Goal: Task Accomplishment & Management: Complete application form

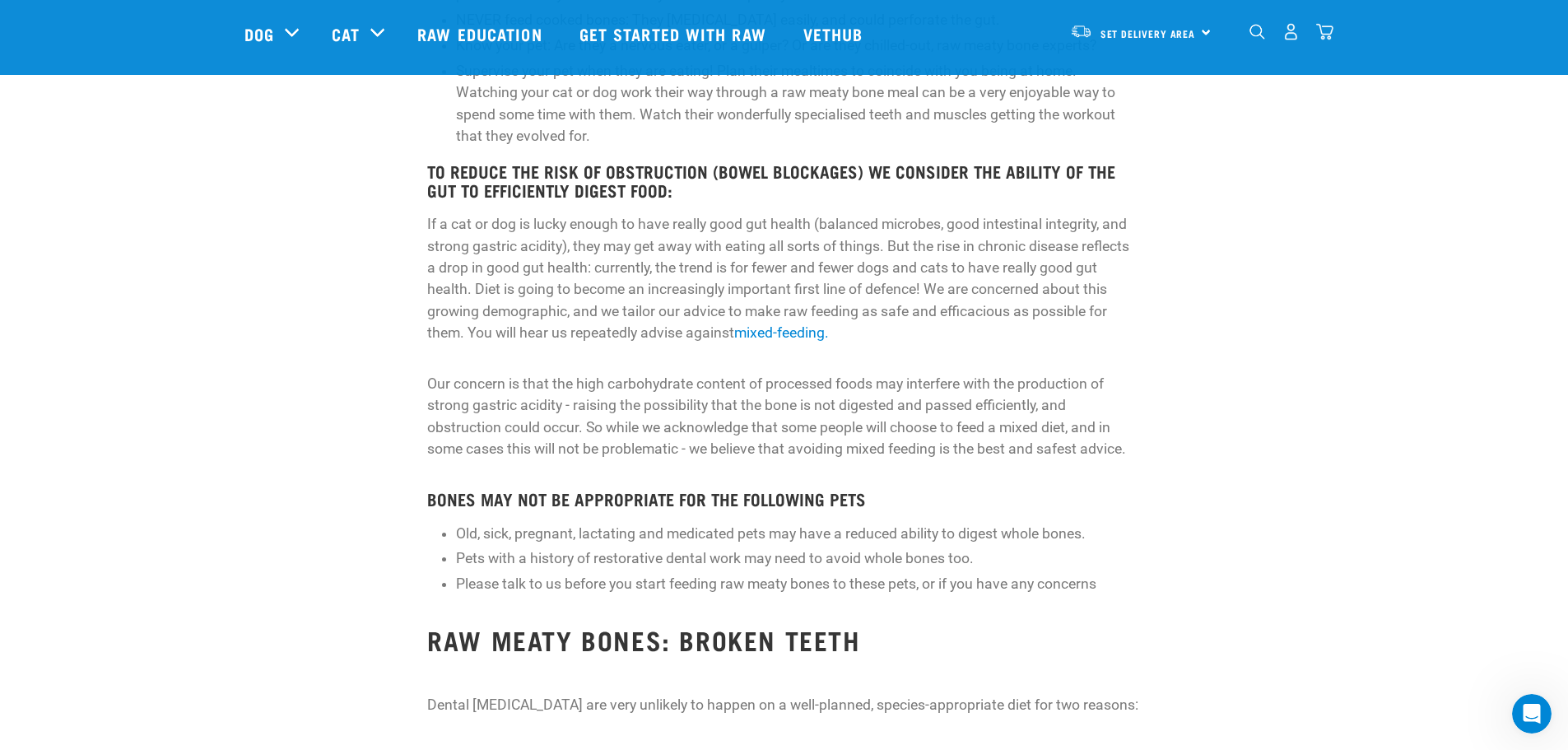
scroll to position [798, 0]
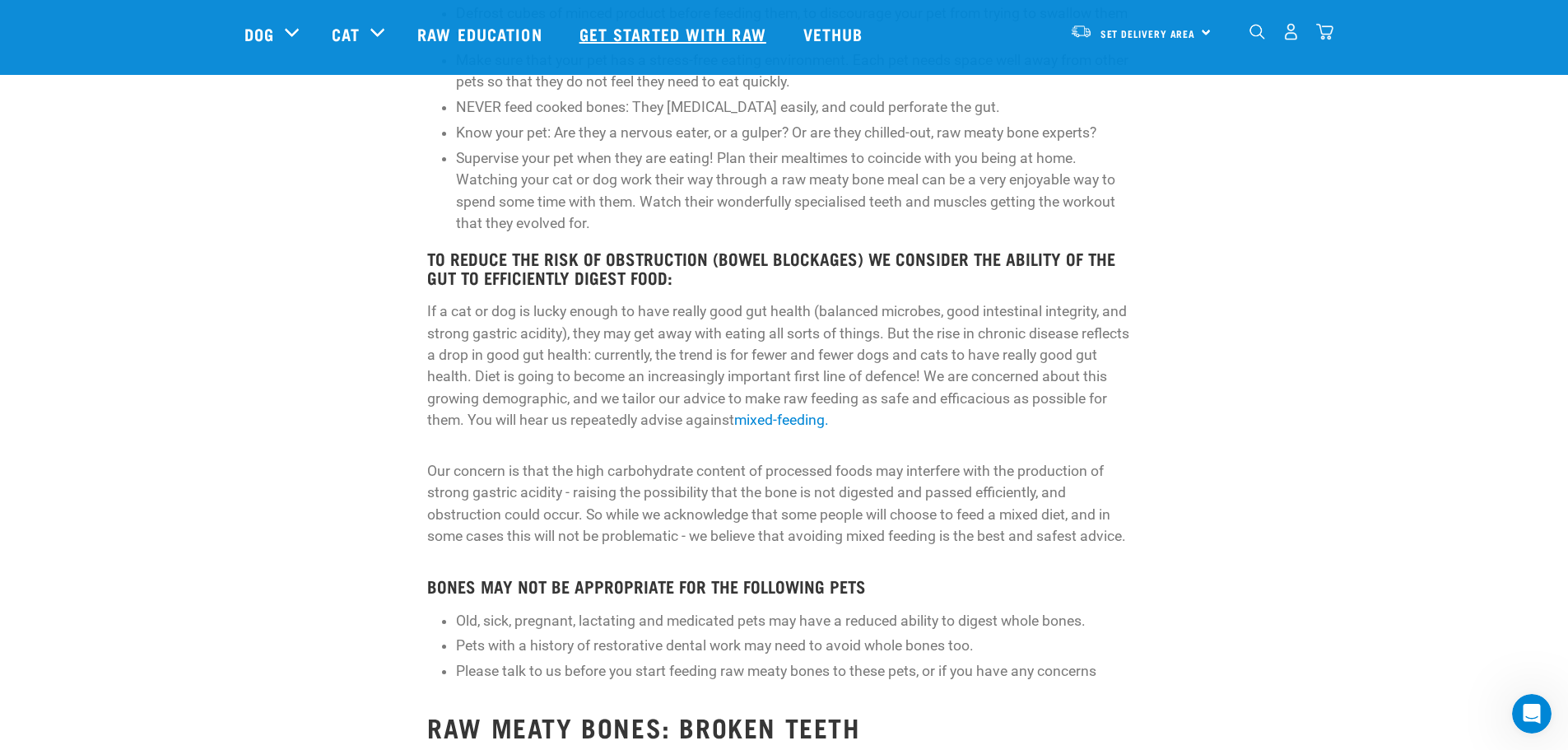
click at [610, 27] on link "Get started with Raw" at bounding box center [674, 34] width 224 height 66
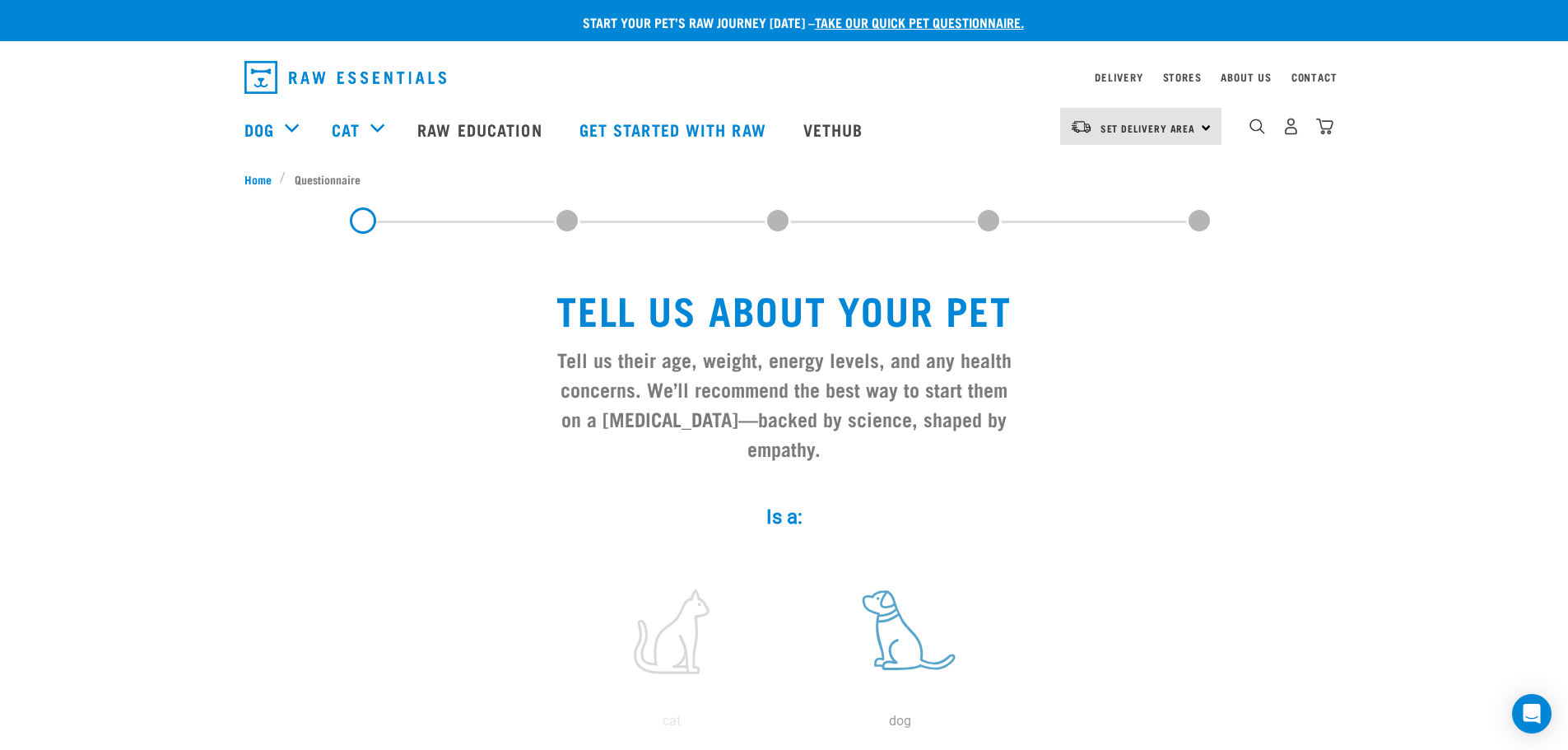
click at [921, 625] on label at bounding box center [900, 631] width 222 height 140
click at [786, 725] on input "radio" at bounding box center [786, 725] width 0 height 0
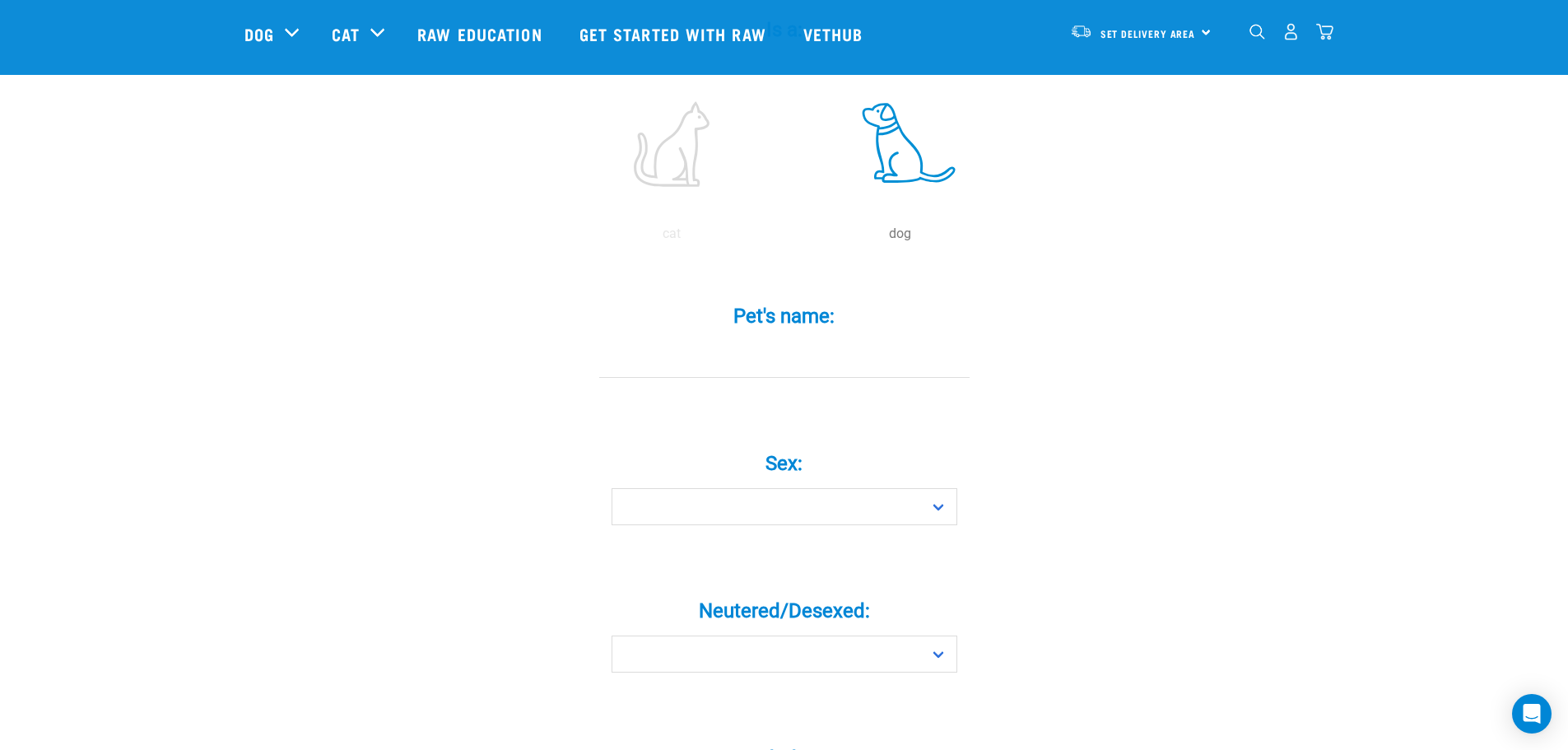
scroll to position [377, 0]
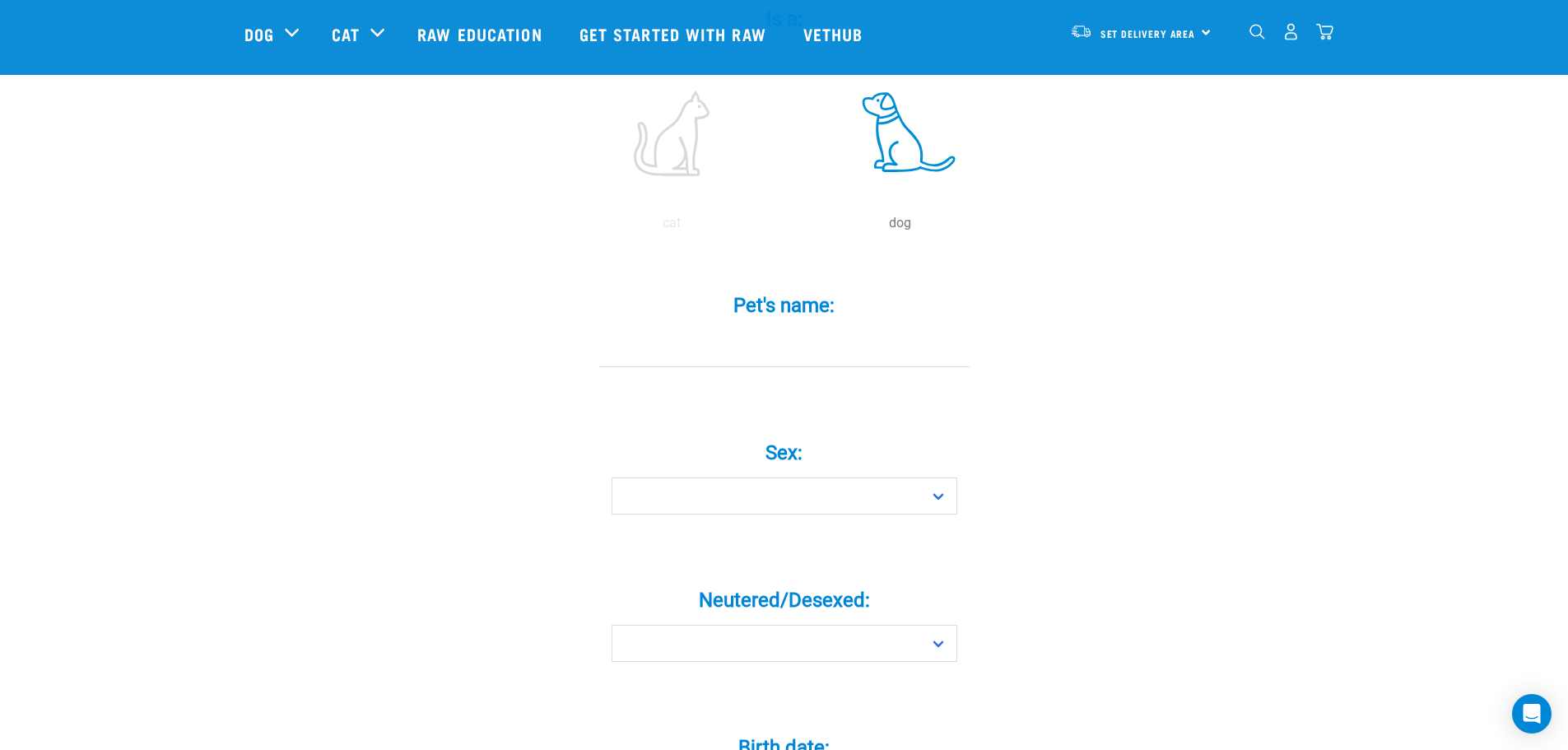
click at [739, 357] on div "Pet's name: *" at bounding box center [785, 331] width 494 height 121
click at [801, 299] on div "Pet's name: *" at bounding box center [785, 318] width 494 height 97
click at [794, 330] on input "Pet's name: *" at bounding box center [785, 348] width 371 height 37
type input "Bella"
click at [861, 478] on select "Boy Girl" at bounding box center [784, 496] width 345 height 37
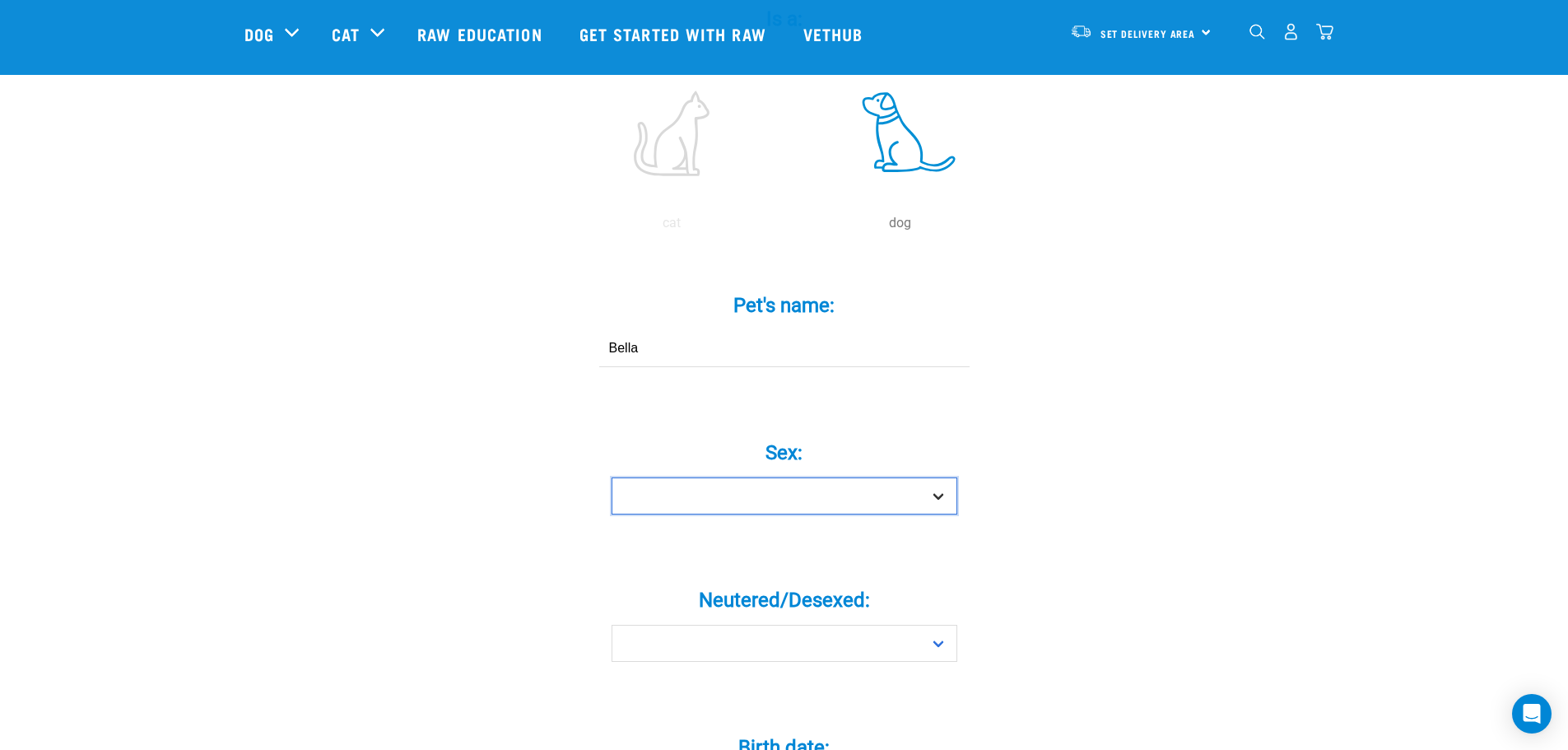
select select "girl"
click at [612, 478] on select "Boy Girl" at bounding box center [784, 496] width 345 height 37
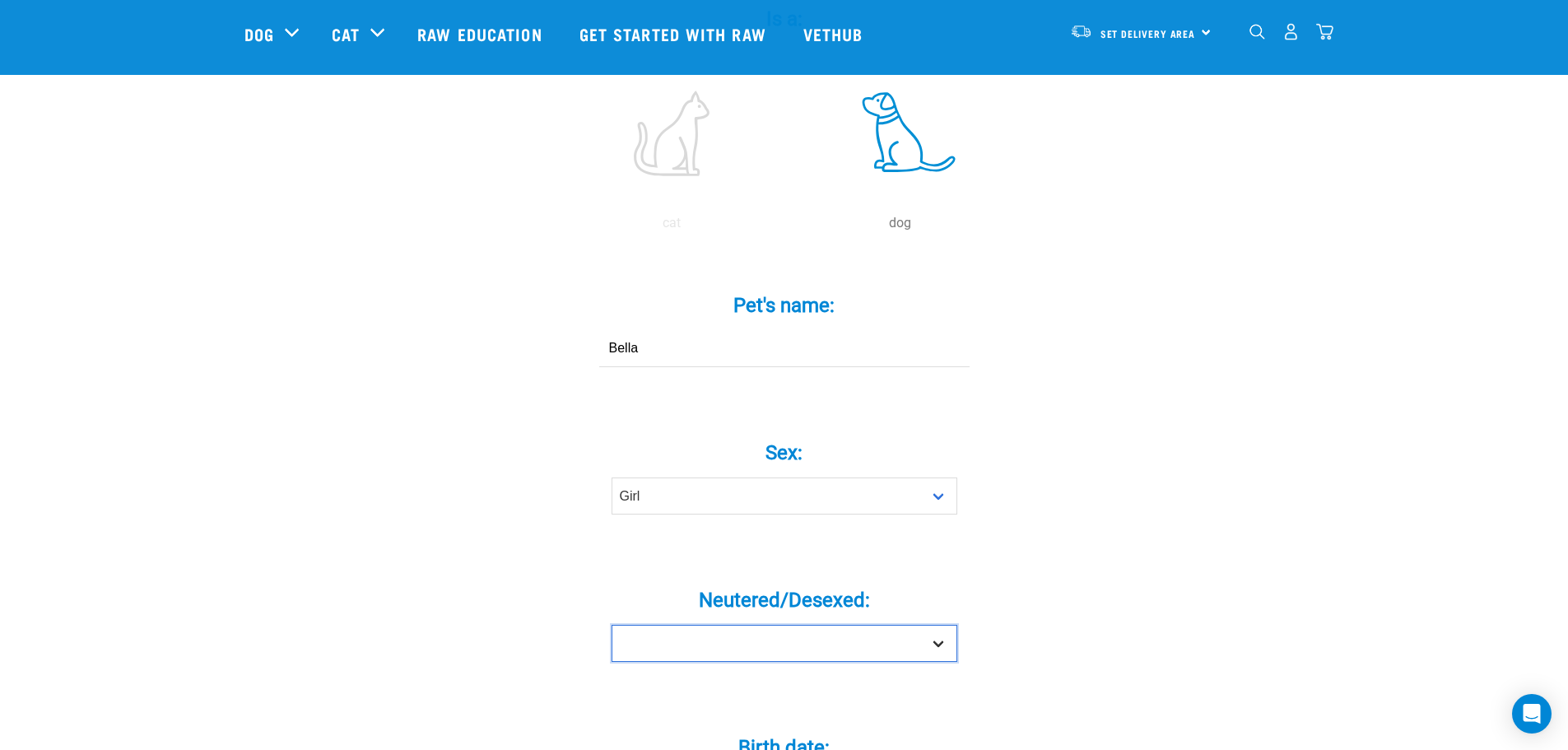
click at [848, 625] on select "Yes No" at bounding box center [784, 643] width 345 height 37
select select "yes"
click at [612, 625] on select "Yes No" at bounding box center [784, 643] width 345 height 37
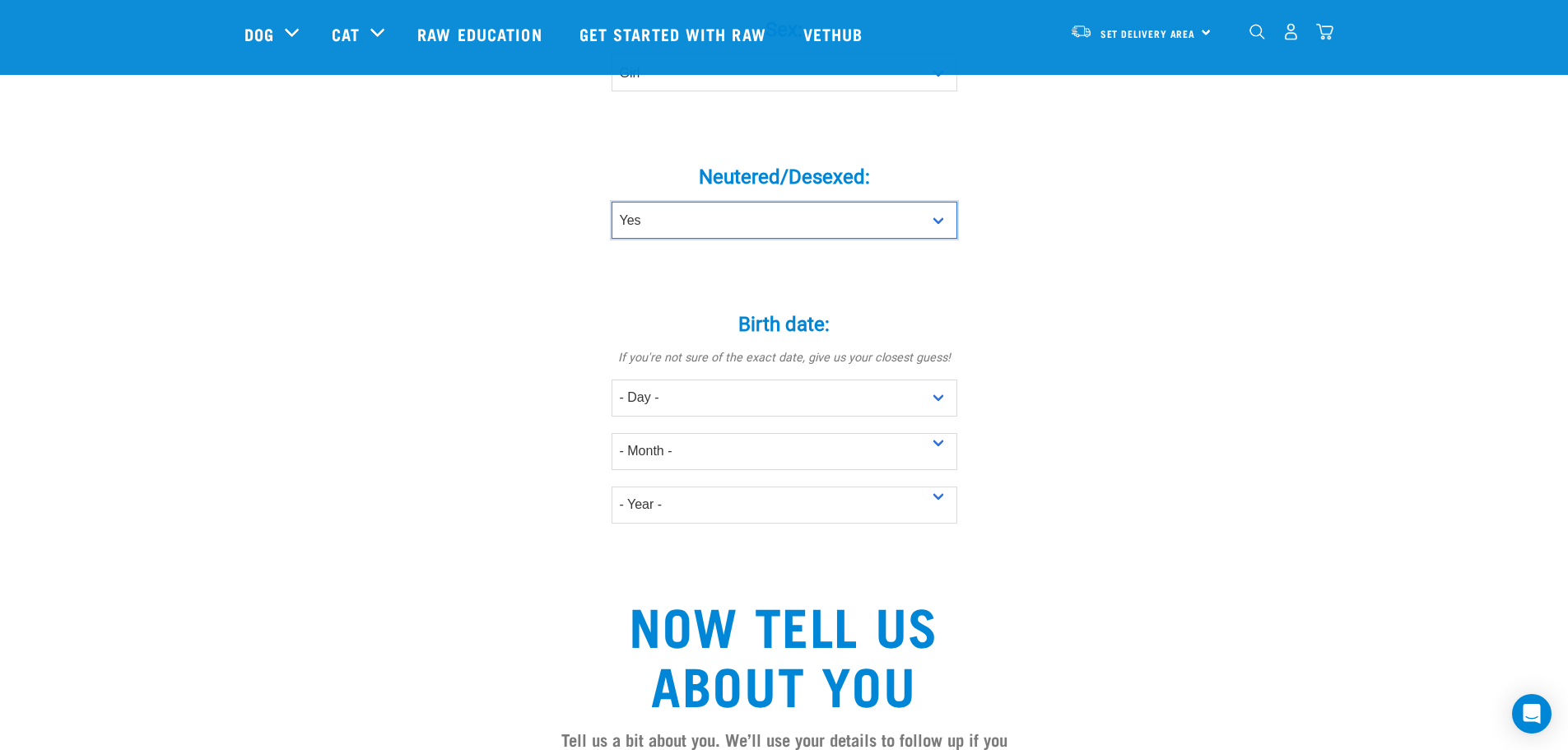
scroll to position [862, 0]
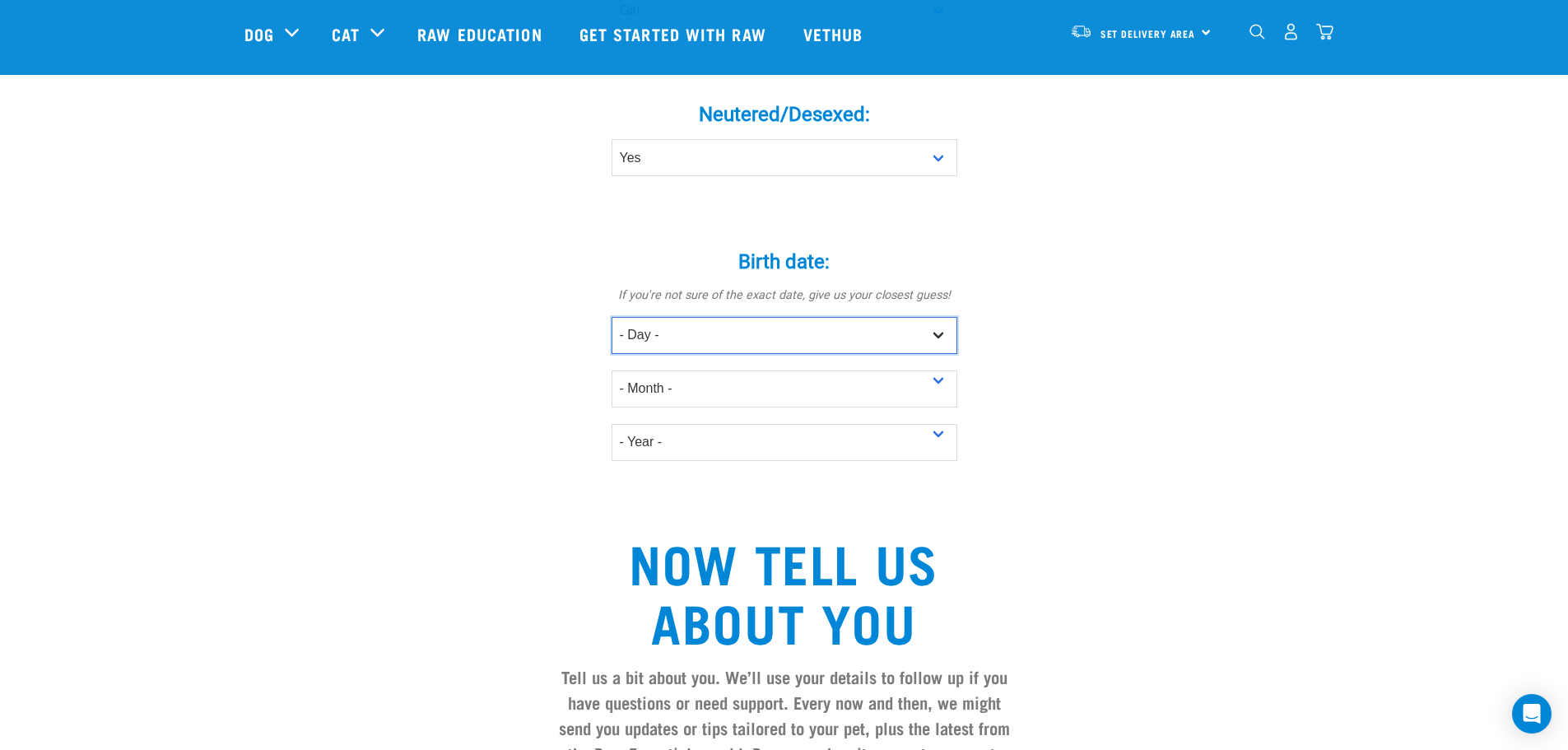
click at [779, 317] on select "- Day - 1 2 3 4 5 6 7 8 9 10 11 12 13 14 15 16 17 18 19 20 21 22 23 24 25 26 27" at bounding box center [784, 335] width 345 height 37
select select "3"
click at [612, 317] on select "- Day - 1 2 3 4 5 6 7 8 9 10 11 12 13 14 15 16 17 18 19 20 21 22 23 24 25 26 27" at bounding box center [784, 335] width 345 height 37
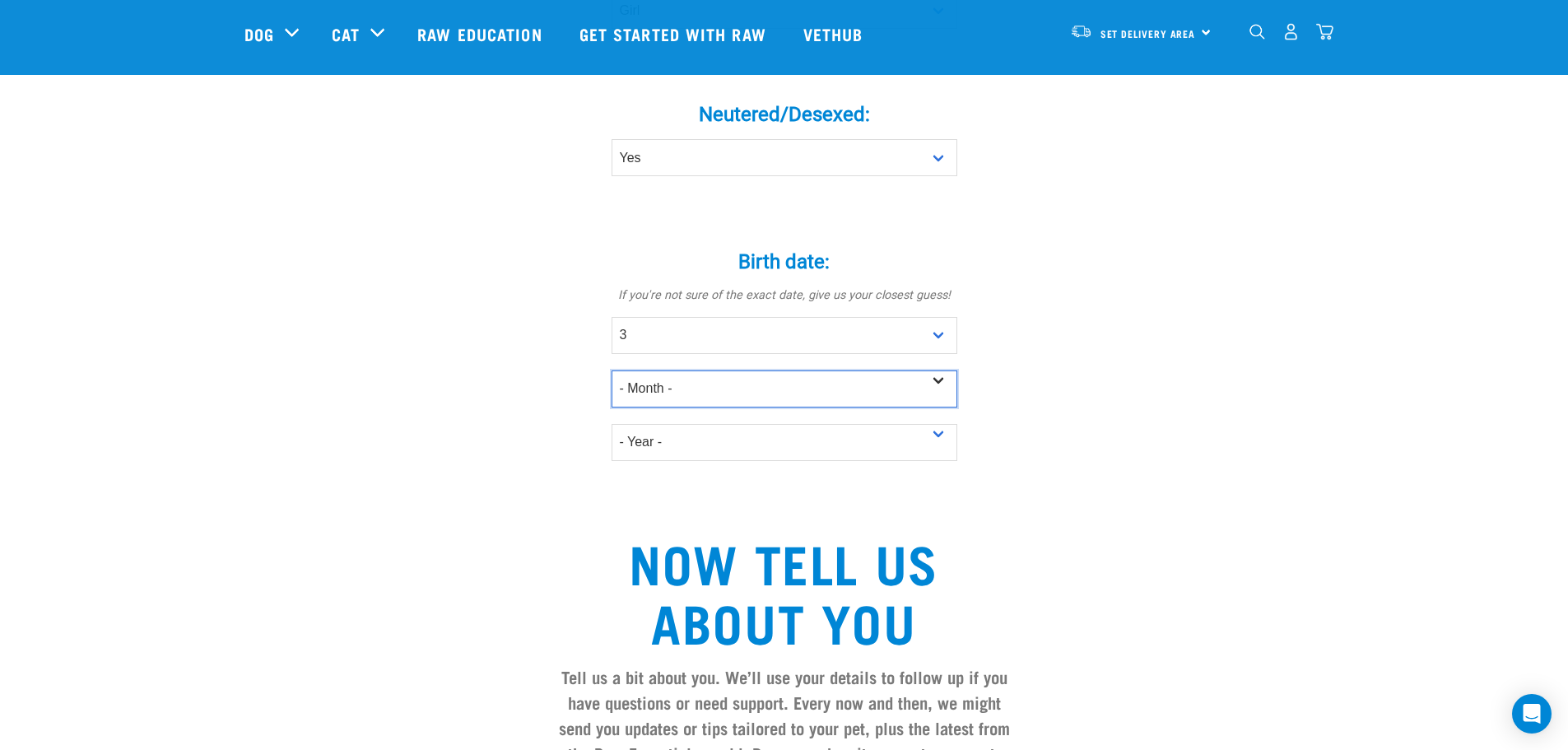
click at [653, 371] on select "- Month - January February March April May June July August September October N…" at bounding box center [784, 389] width 345 height 37
select select "October"
click at [612, 371] on select "- Month - January February March April May June July August September October N…" at bounding box center [784, 389] width 345 height 37
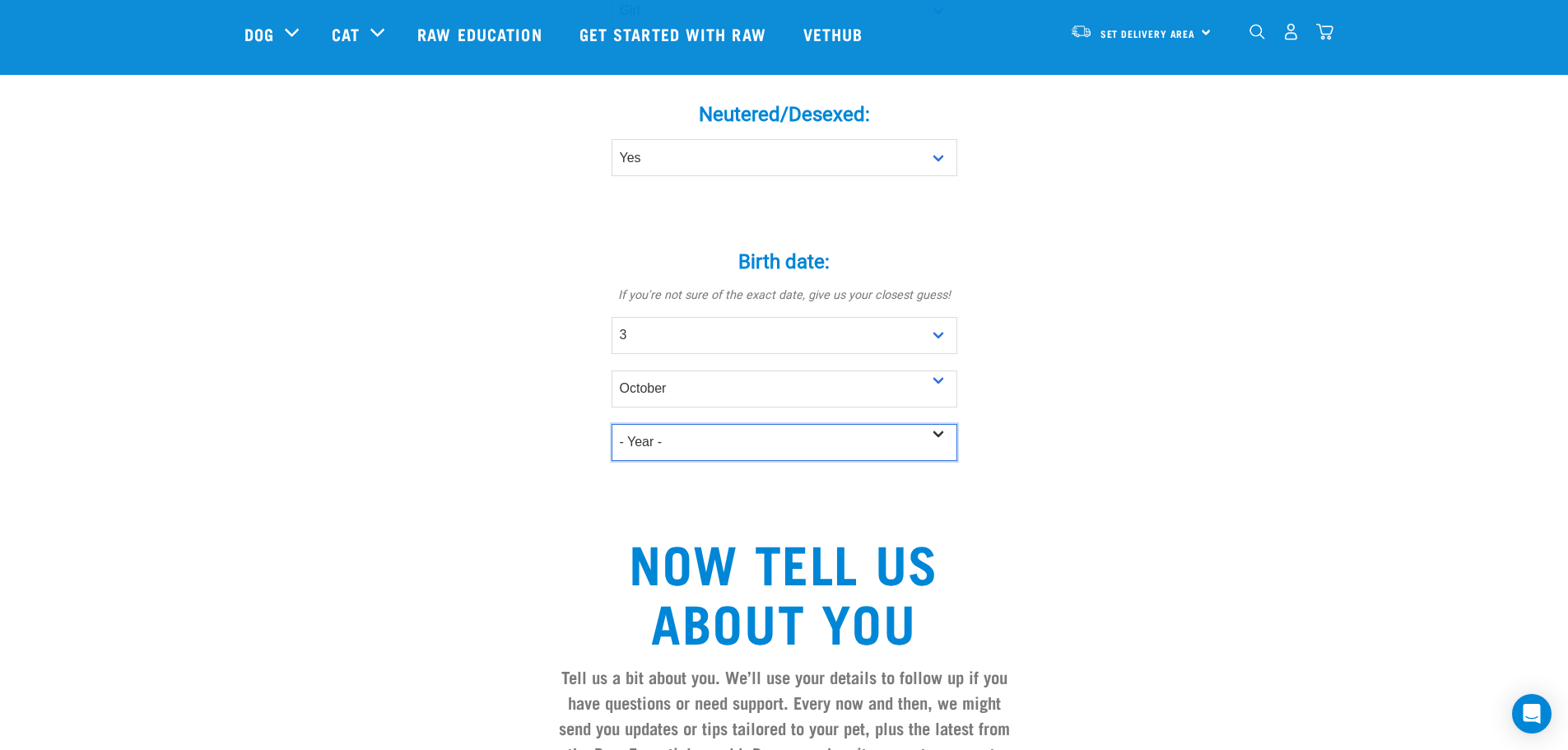
click at [653, 424] on select "- Year - 2025 2024 2023 2022 2021 2020 2019 2018 2017 2016 2015 2014 2013 2012" at bounding box center [784, 442] width 345 height 37
select select "2022"
click at [612, 424] on select "- Year - 2025 2024 2023 2022 2021 2020 2019 2018 2017 2016 2015 2014 2013 2012" at bounding box center [784, 442] width 345 height 37
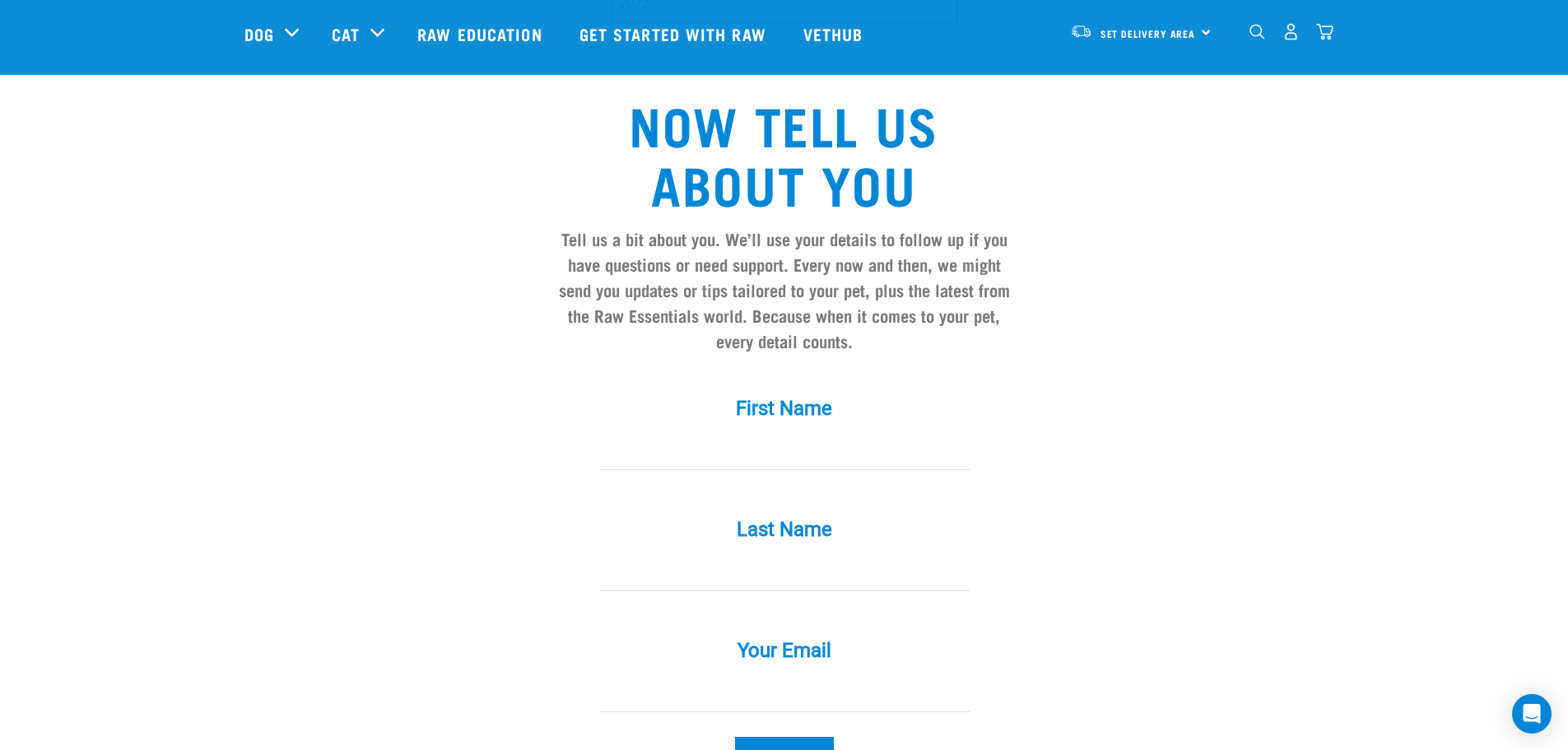
scroll to position [1318, 0]
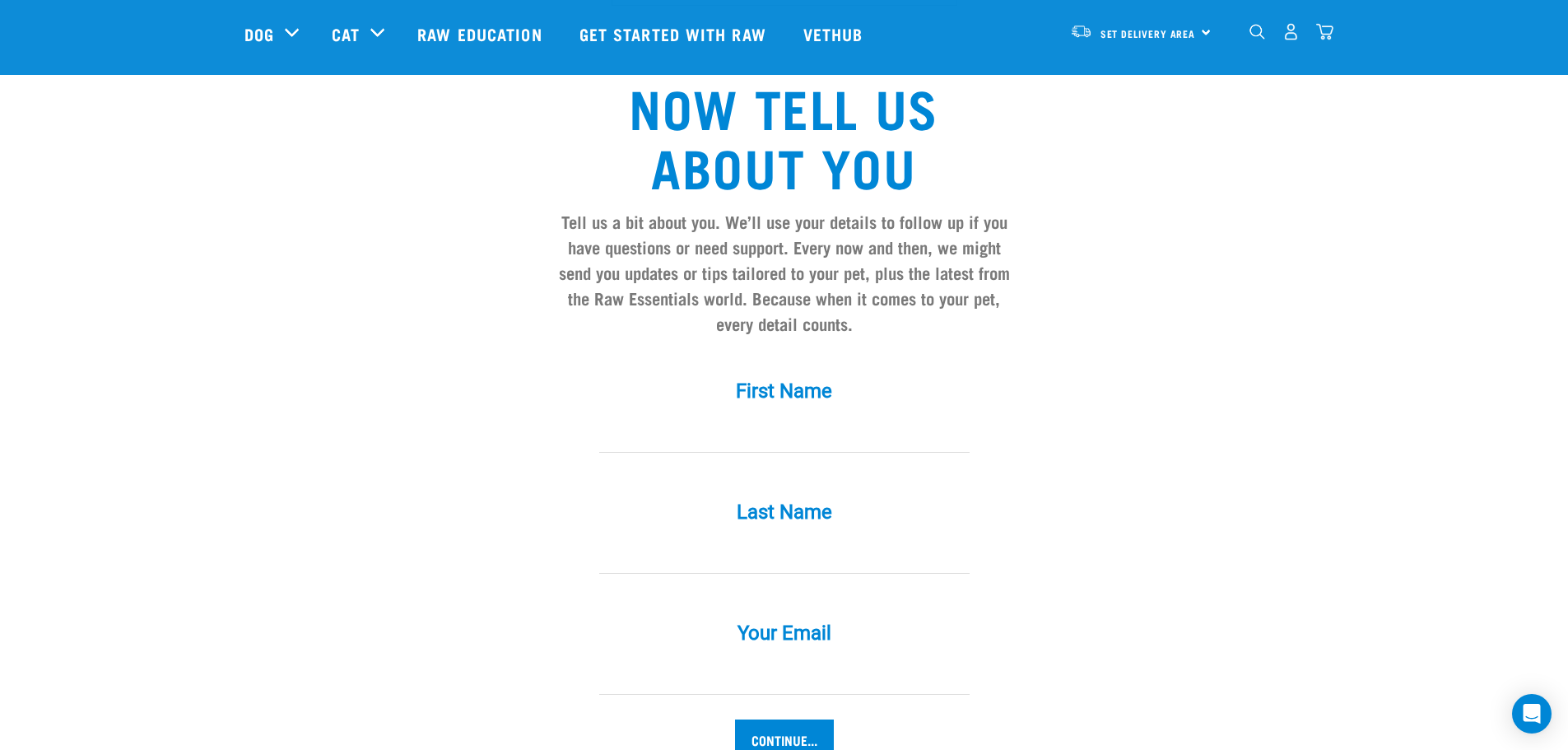
click at [800, 416] on input "First Name *" at bounding box center [785, 434] width 371 height 37
type input "Lynne"
click at [738, 537] on input "Last Name *" at bounding box center [785, 555] width 371 height 37
type input "Dent"
click at [690, 658] on input "Your Email *" at bounding box center [785, 676] width 371 height 37
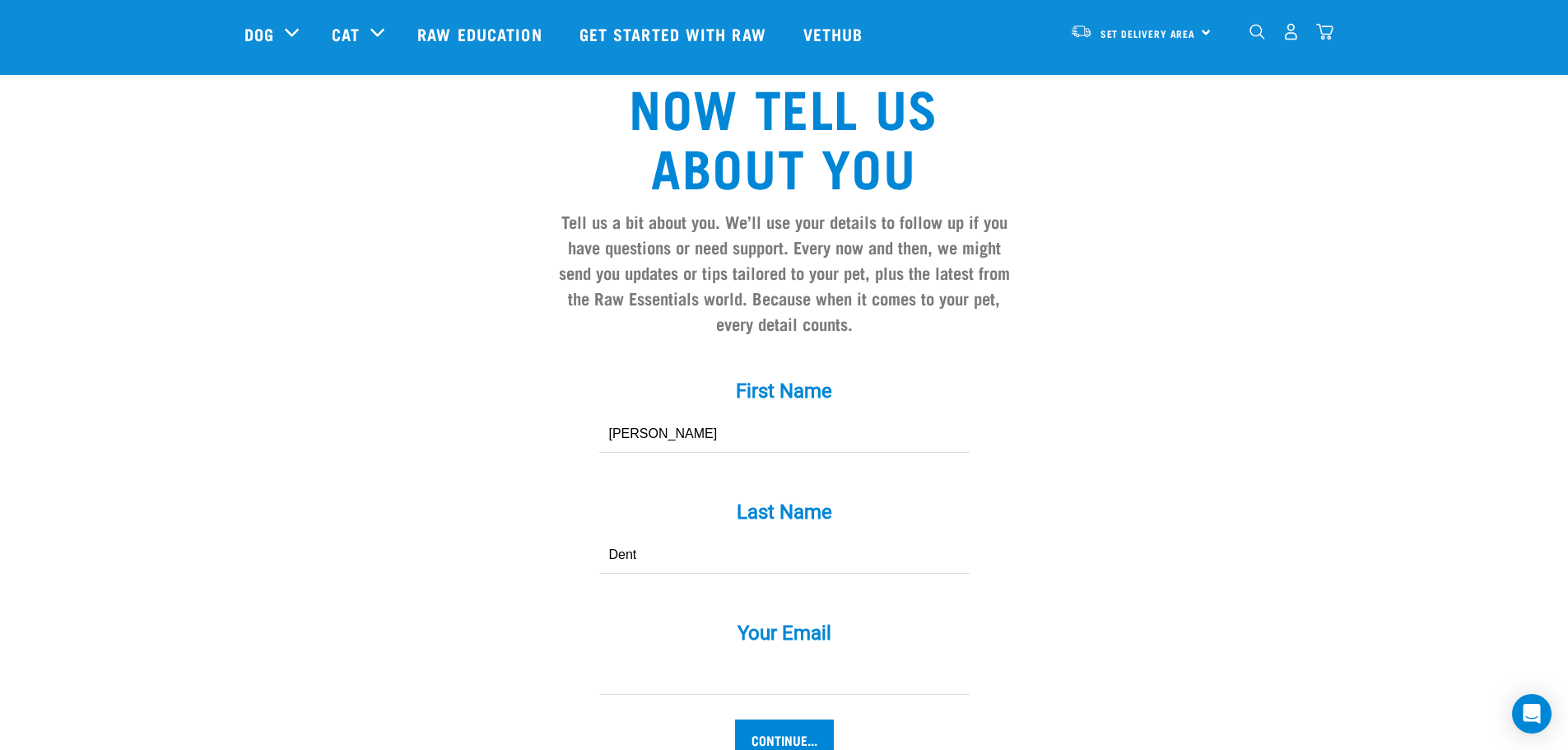
type input "ldent95@gmail.com"
click at [787, 720] on input "Continue..." at bounding box center [785, 739] width 99 height 39
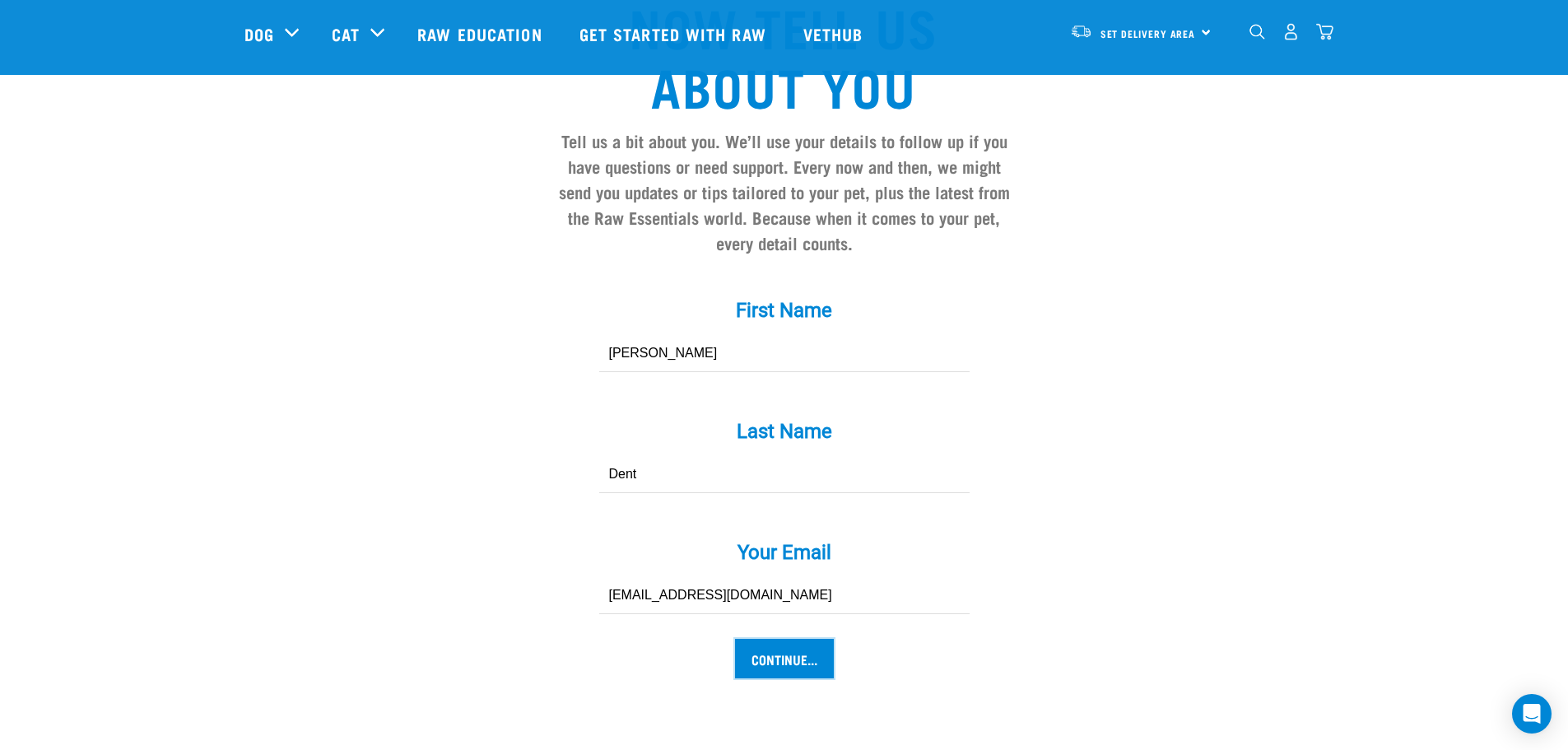
scroll to position [1542, 0]
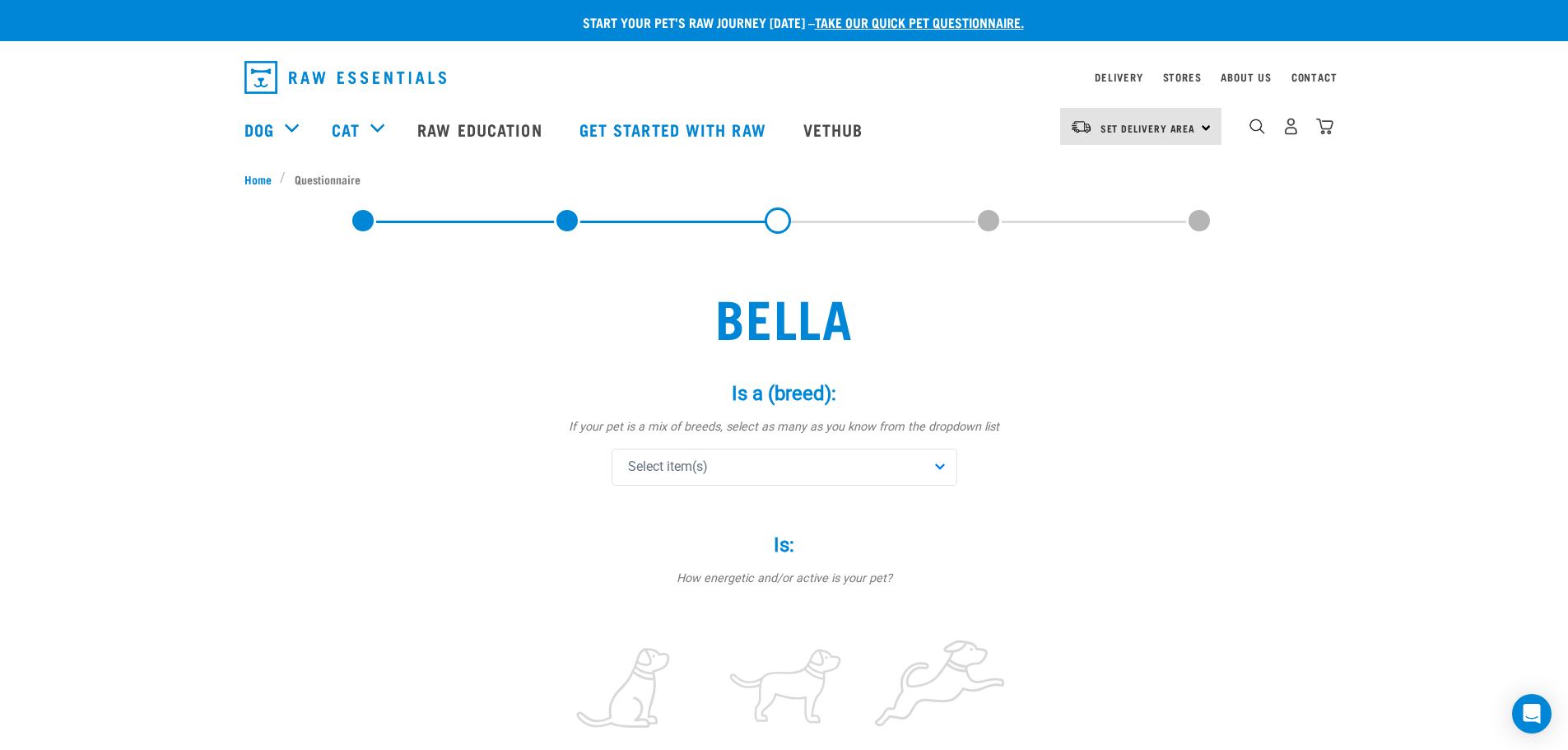
click at [735, 460] on div "Select item(s)" at bounding box center [784, 467] width 345 height 37
drag, startPoint x: 956, startPoint y: 500, endPoint x: 956, endPoint y: 510, distance: 10.0
click at [956, 510] on div "Affenpinscher Afghan Hound Airedale Terrier Akita Inu Alaskan Malamute Am Staff…" at bounding box center [784, 572] width 345 height 164
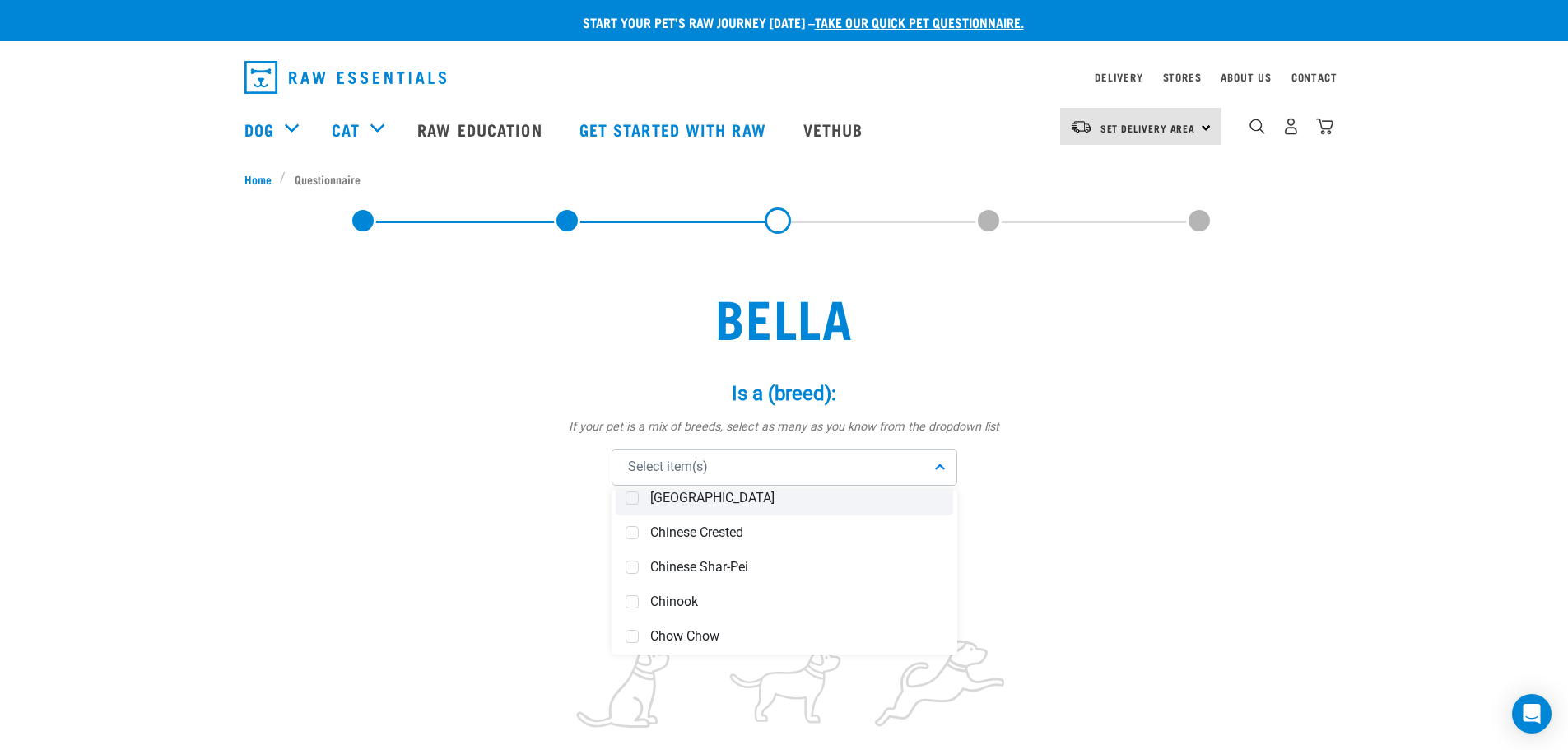
click at [633, 496] on span at bounding box center [632, 498] width 13 height 13
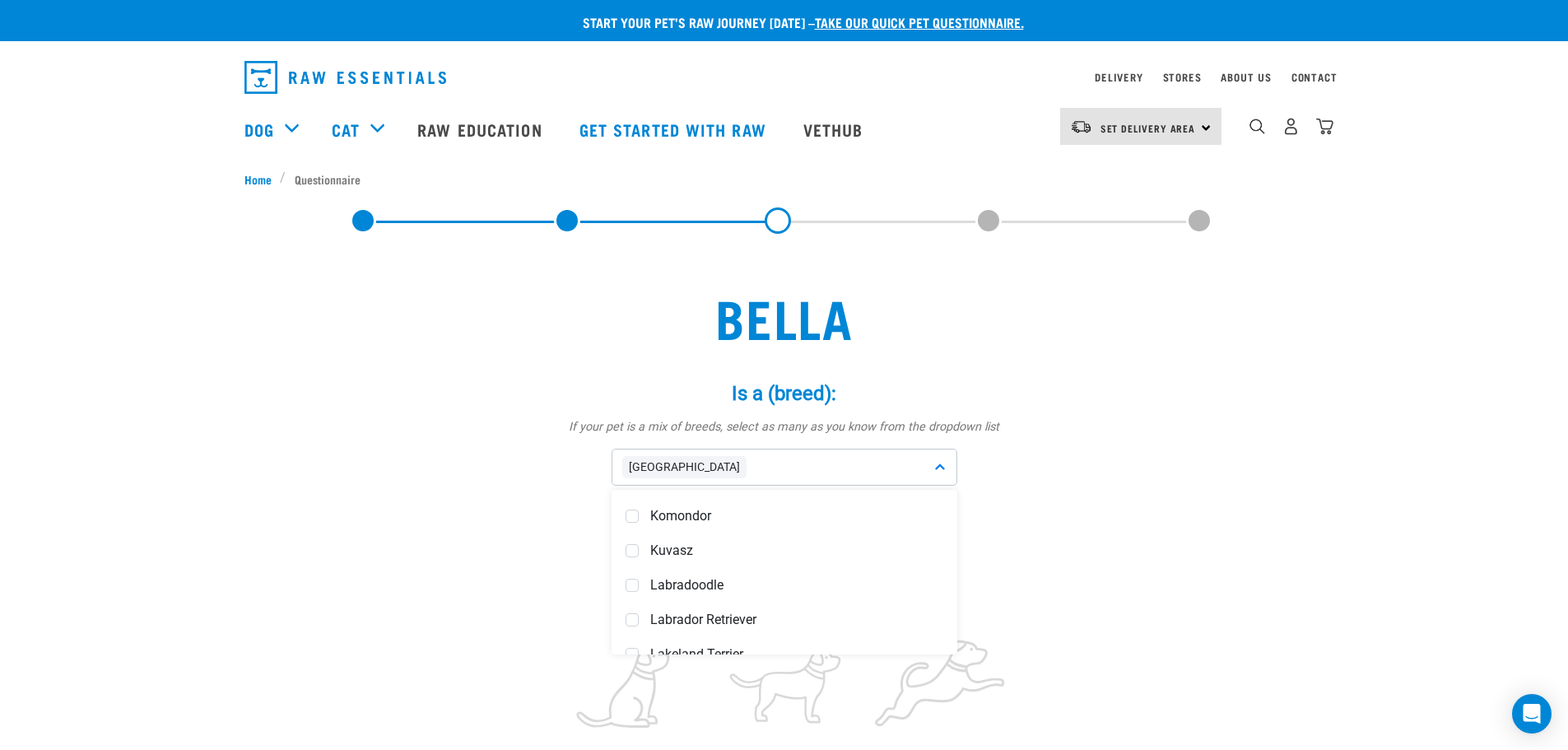
scroll to position [4197, 0]
click at [785, 565] on span "Maltese" at bounding box center [796, 568] width 293 height 17
click at [669, 572] on span "Shih Tzu" at bounding box center [796, 576] width 293 height 17
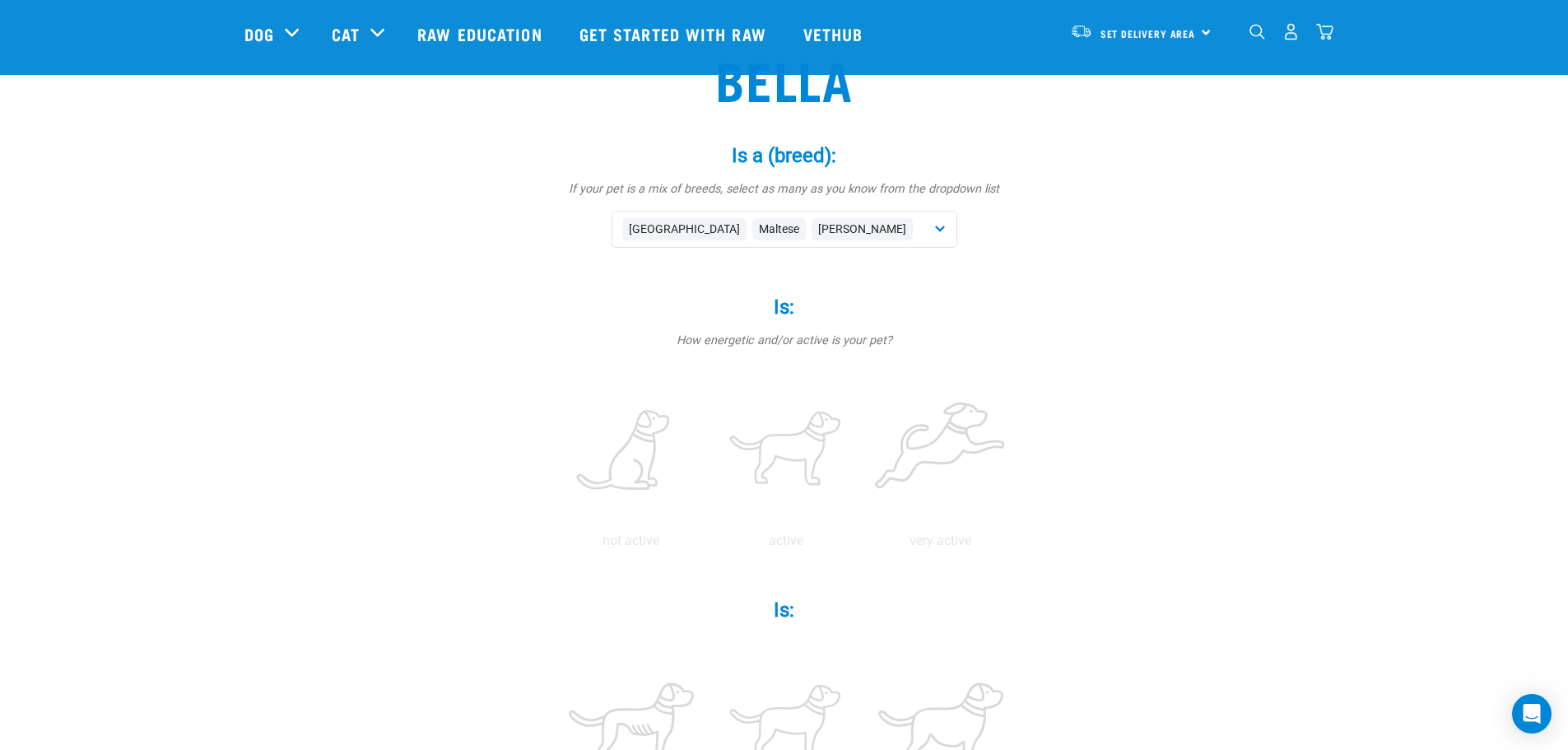
scroll to position [120, 0]
click at [786, 461] on label at bounding box center [786, 447] width 148 height 140
click at [708, 541] on input "radio" at bounding box center [708, 541] width 0 height 0
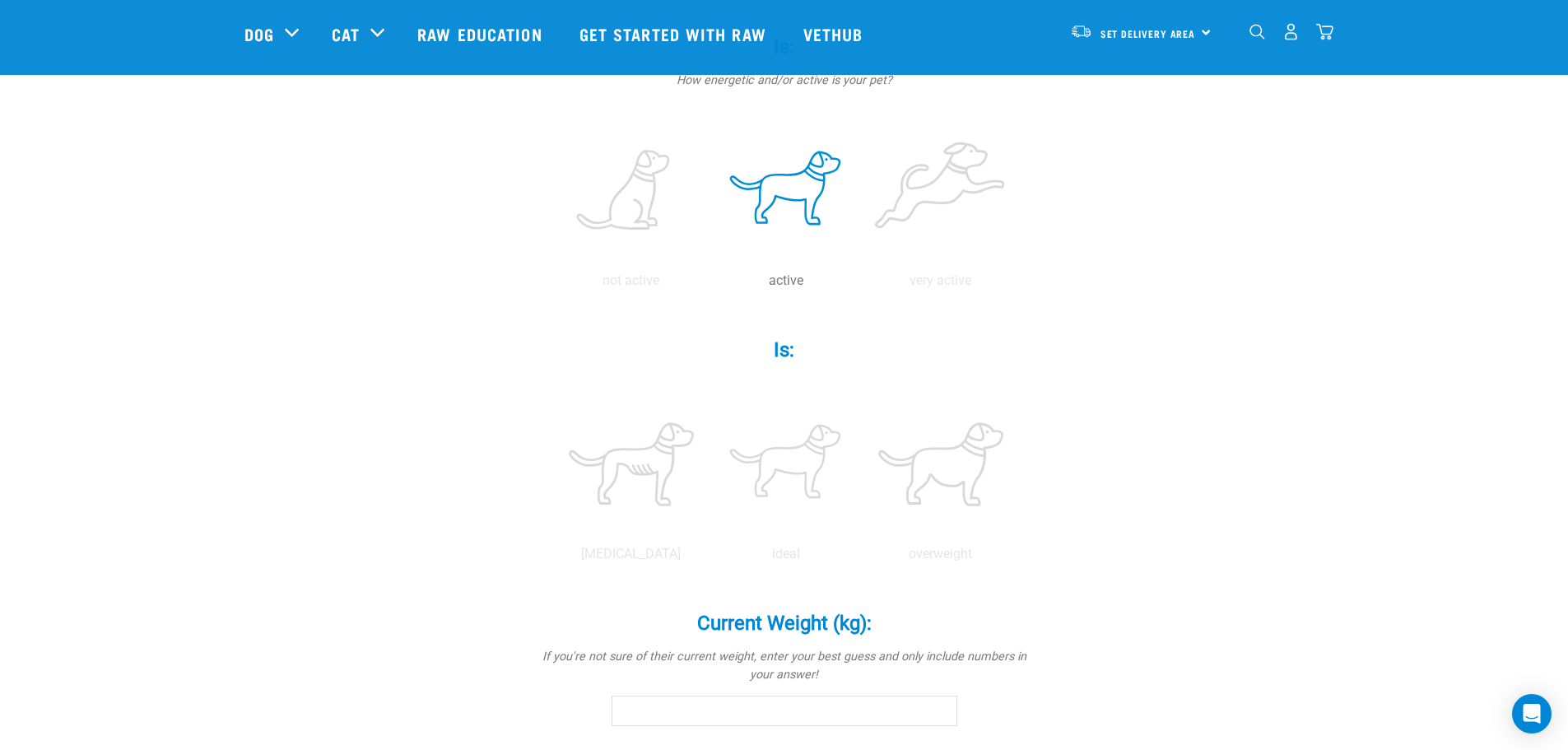
scroll to position [380, 0]
click at [921, 498] on label at bounding box center [941, 460] width 148 height 140
click at [863, 555] on input "radio" at bounding box center [863, 555] width 0 height 0
click at [701, 710] on input "Current Weight (kg): *" at bounding box center [784, 707] width 345 height 30
type input "4.00"
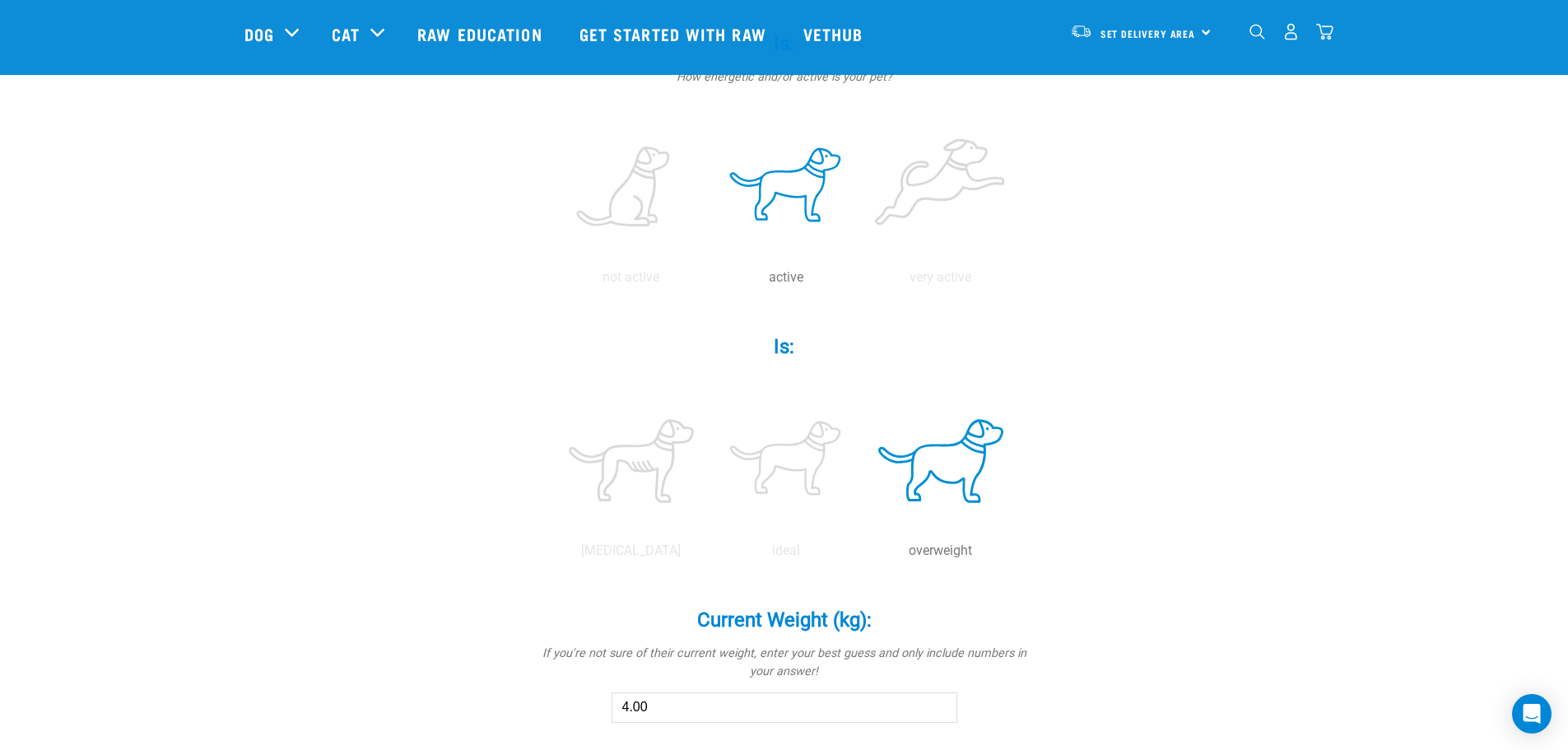
click at [1235, 617] on div "Bella Is a (breed): * If your pet is a mix of breeds, select as many as you kno…" at bounding box center [784, 512] width 1080 height 1520
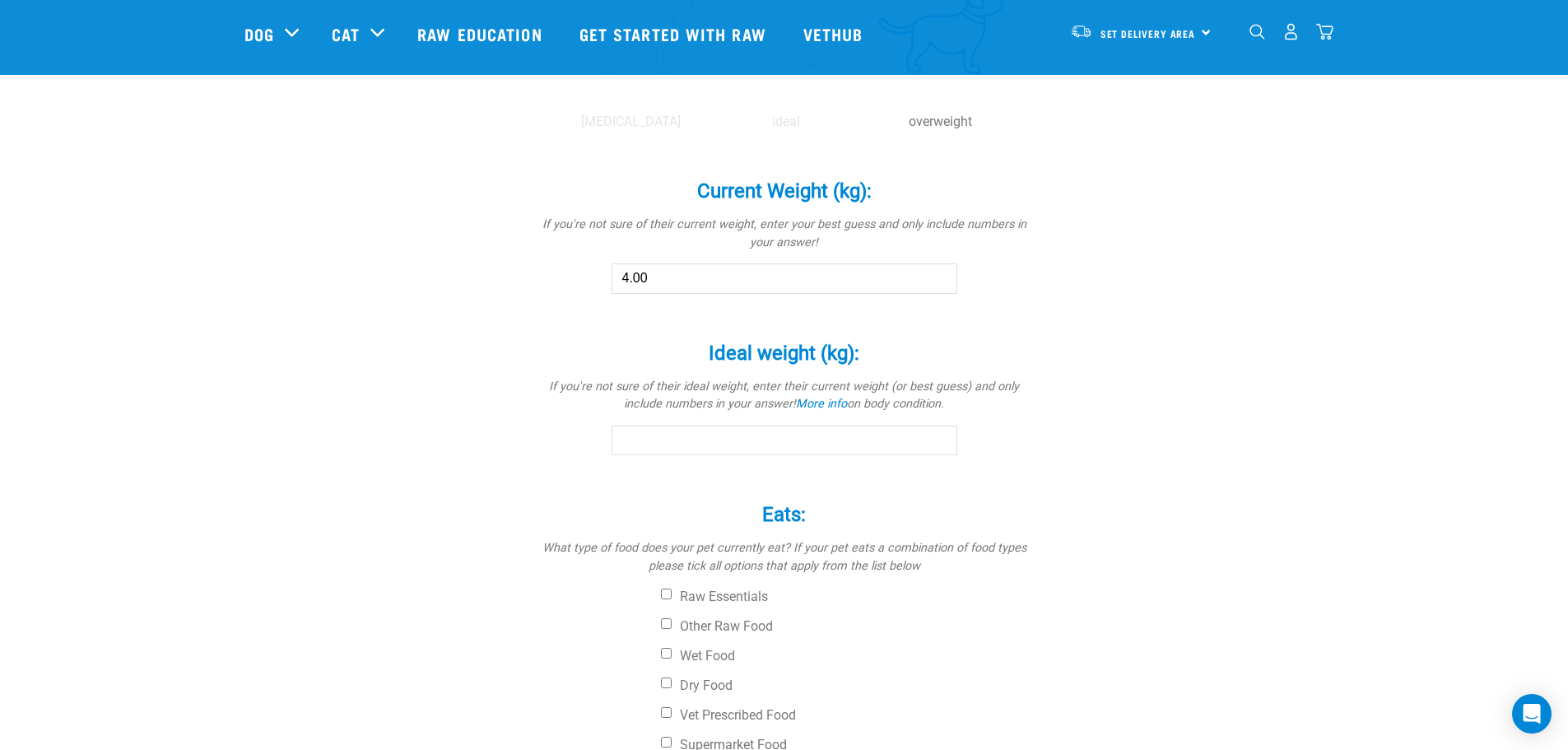
scroll to position [813, 0]
click at [652, 432] on input "Ideal weight (kg): *" at bounding box center [784, 437] width 345 height 30
type input "3.7"
click at [1226, 505] on div "Bella Is a (breed): * If your pet is a mix of breeds, select as many as you kno…" at bounding box center [784, 80] width 1080 height 1520
click at [656, 624] on div "Raw Essentials Other Raw Food Wet Food Dry Food Vet Prescribed Food Supermarket…" at bounding box center [785, 667] width 494 height 164
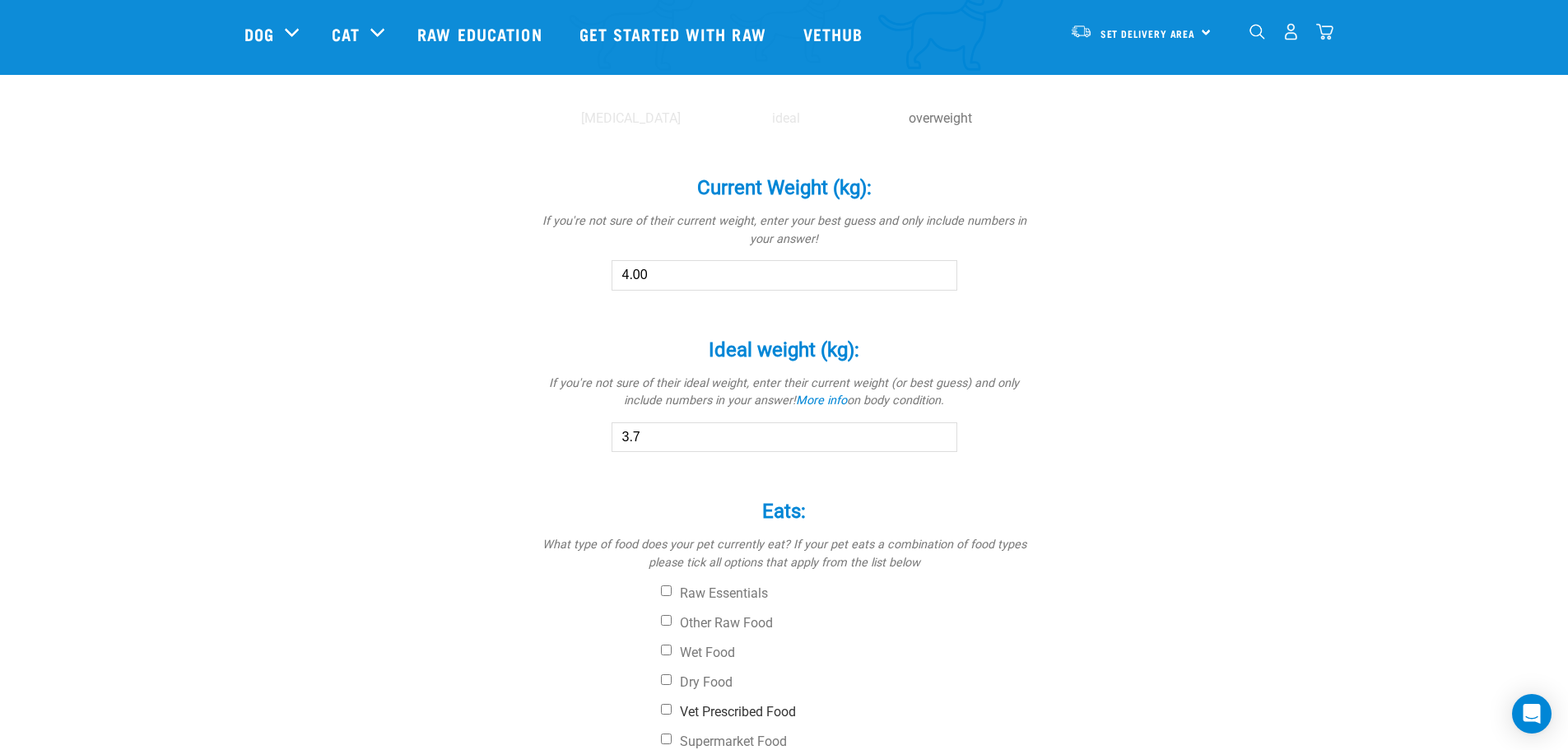
click at [661, 712] on input "Vet Prescribed Food" at bounding box center [667, 709] width 10 height 10
checkbox input "true"
click at [664, 615] on input "Other Raw Food" at bounding box center [667, 620] width 10 height 10
checkbox input "true"
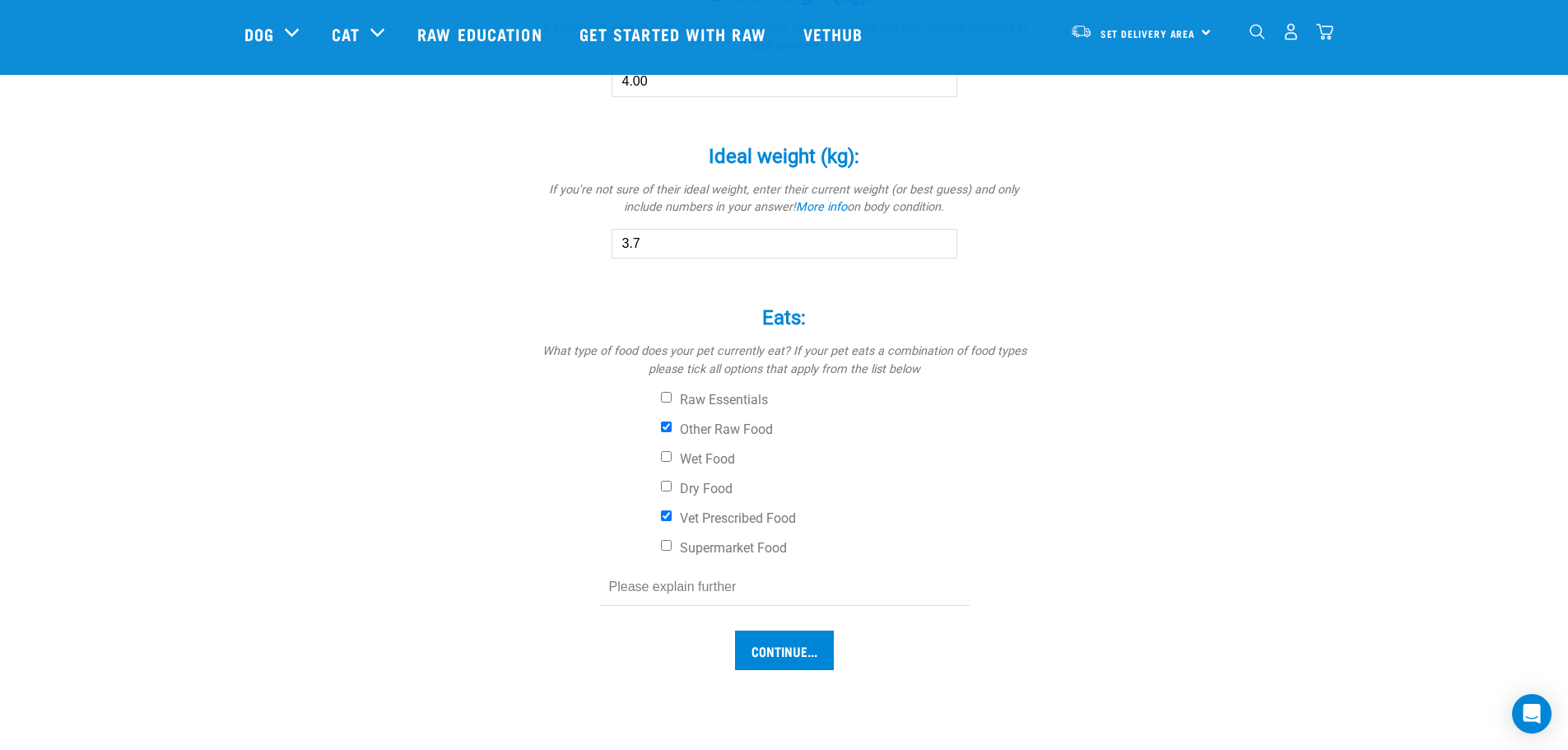
scroll to position [1012, 0]
click at [767, 633] on input "Continue..." at bounding box center [785, 644] width 99 height 39
click at [637, 576] on input "text" at bounding box center [785, 581] width 371 height 37
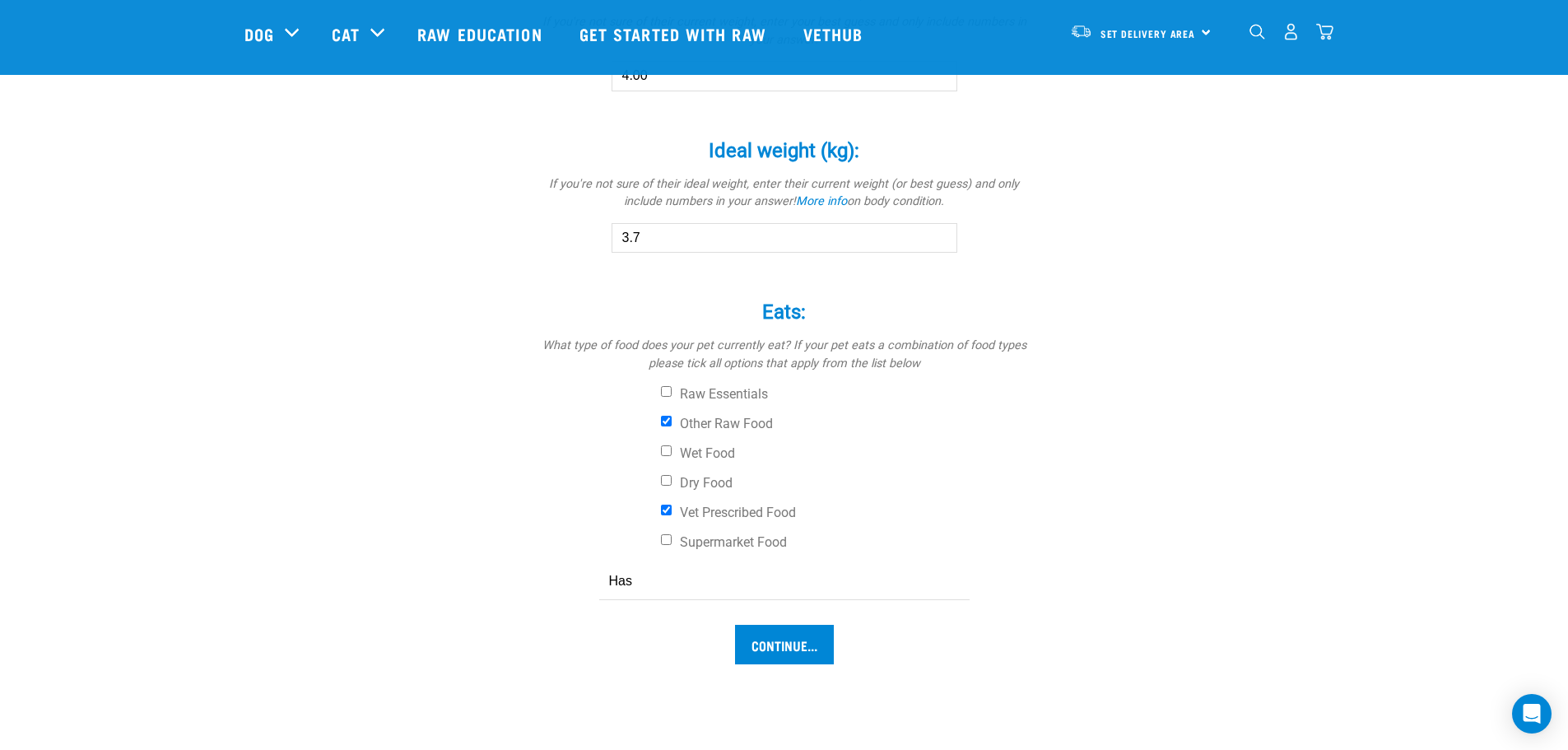
type input "Has"
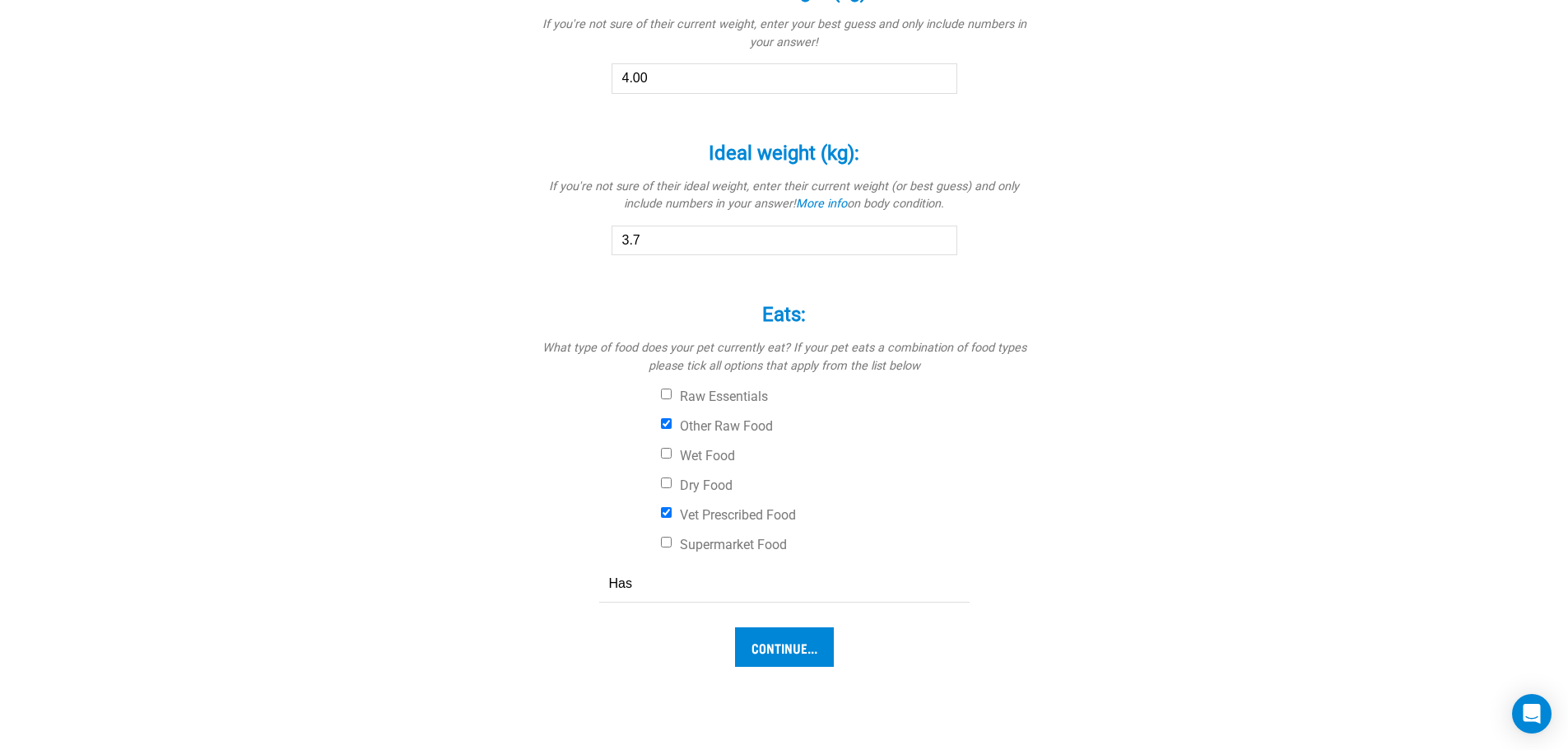
click at [650, 588] on input "Has" at bounding box center [785, 584] width 371 height 37
type input "Has dental biscuits"
click at [769, 646] on input "Continue..." at bounding box center [785, 646] width 99 height 39
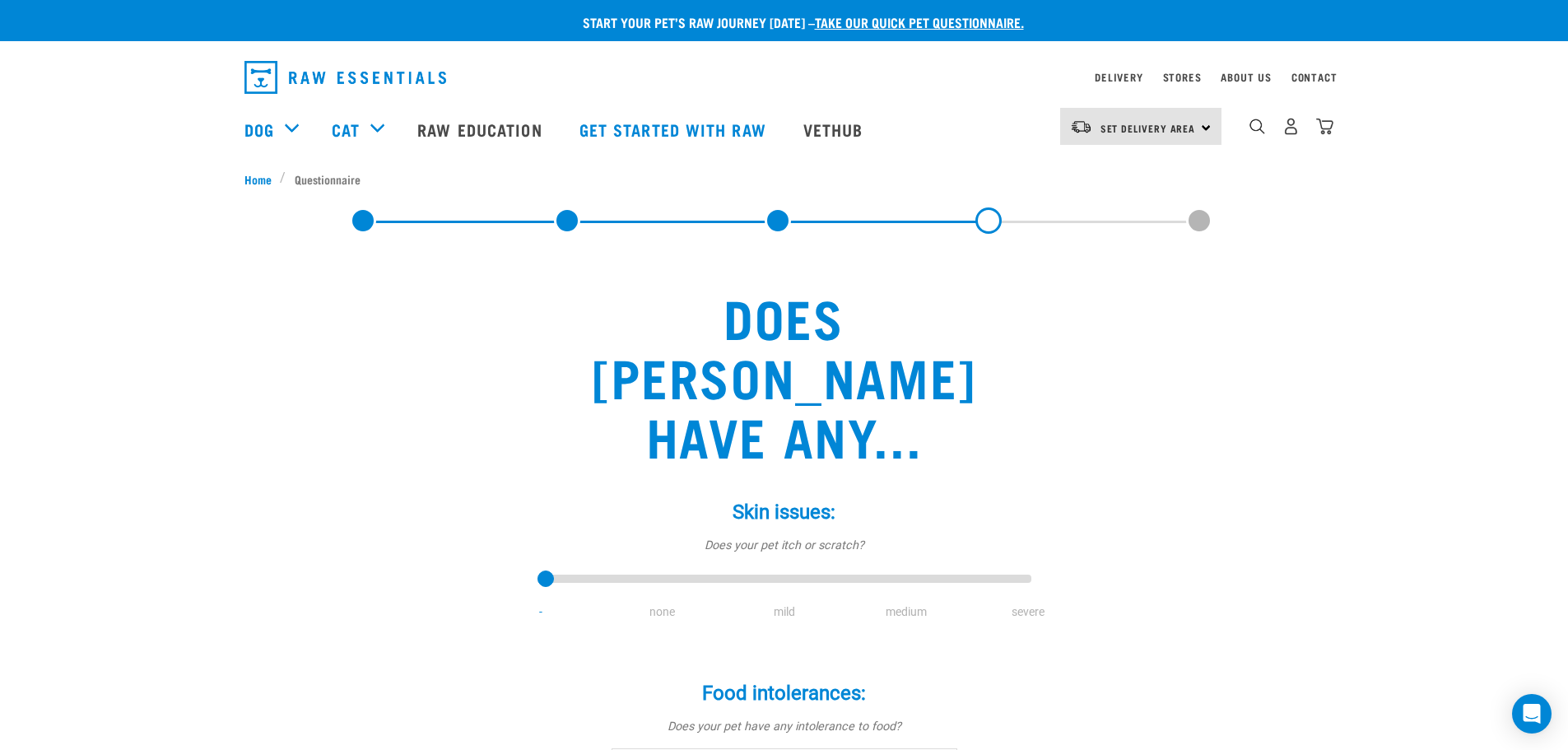
click at [663, 603] on li "none" at bounding box center [663, 612] width 122 height 17
drag, startPoint x: 546, startPoint y: 516, endPoint x: 655, endPoint y: 517, distance: 109.0
click at [655, 568] on input "range" at bounding box center [785, 579] width 494 height 23
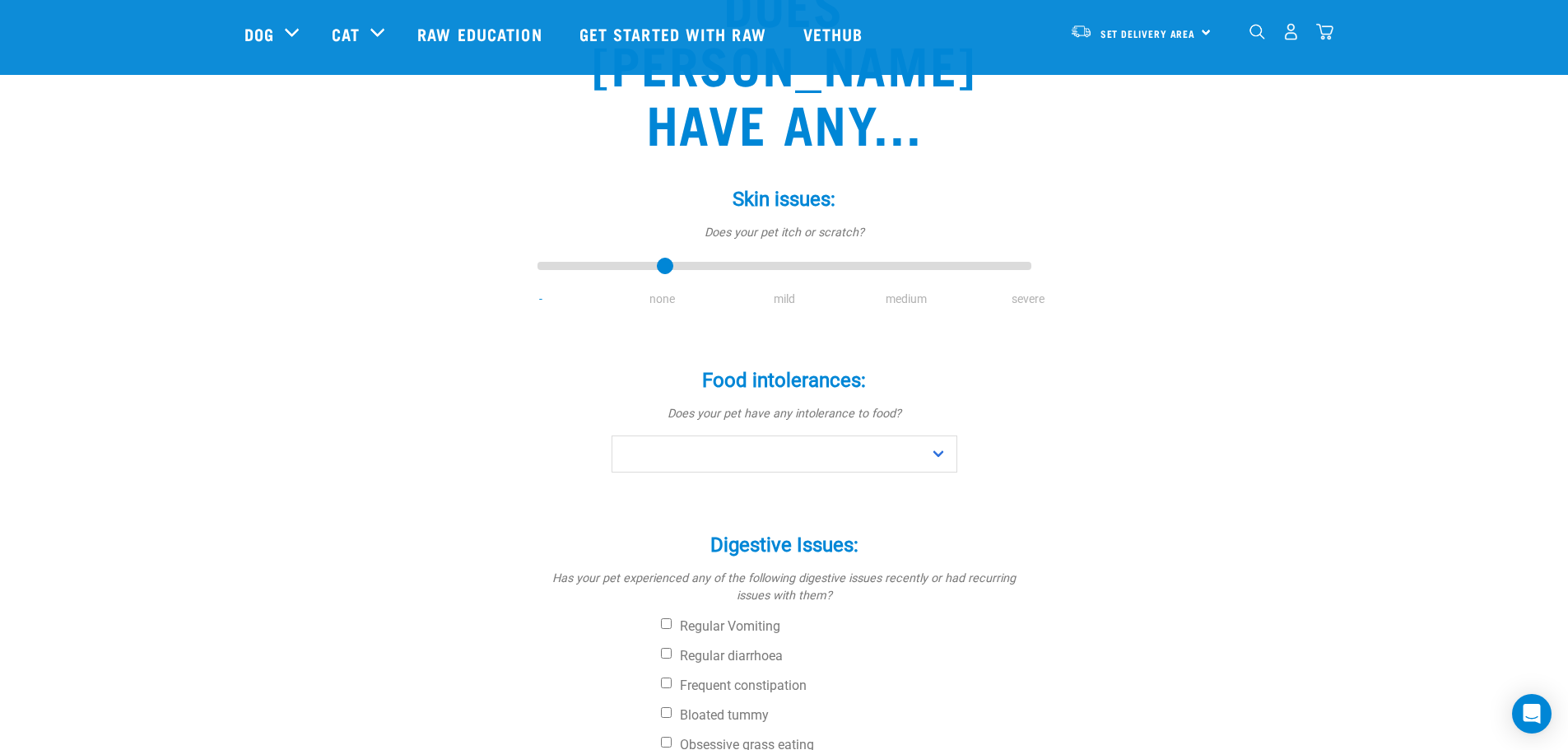
scroll to position [215, 0]
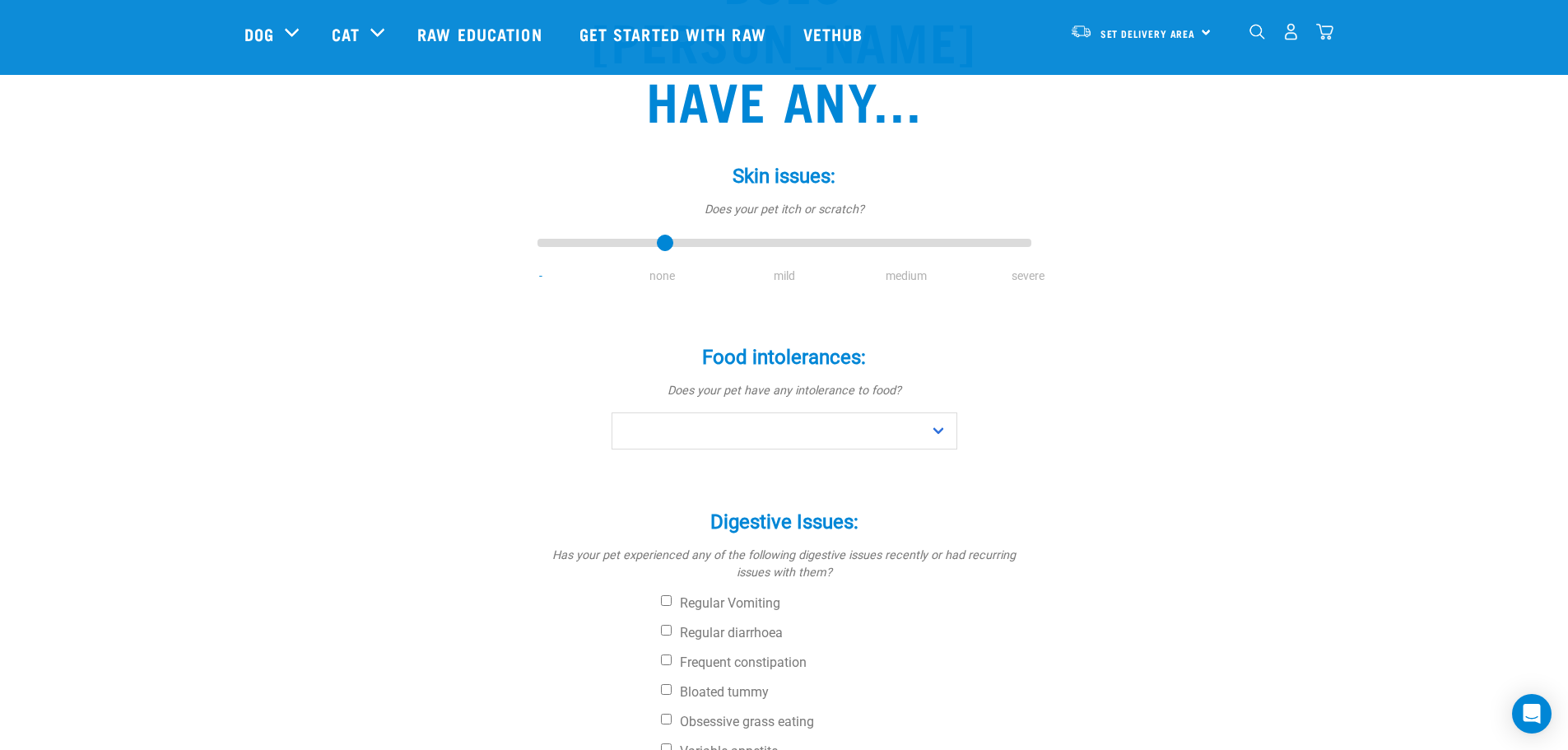
click at [675, 232] on input "range" at bounding box center [785, 244] width 494 height 23
drag, startPoint x: 662, startPoint y: 184, endPoint x: 745, endPoint y: 191, distance: 83.3
type input "2"
click at [745, 232] on input "range" at bounding box center [785, 244] width 494 height 23
click at [746, 412] on select "No Yes" at bounding box center [784, 431] width 345 height 37
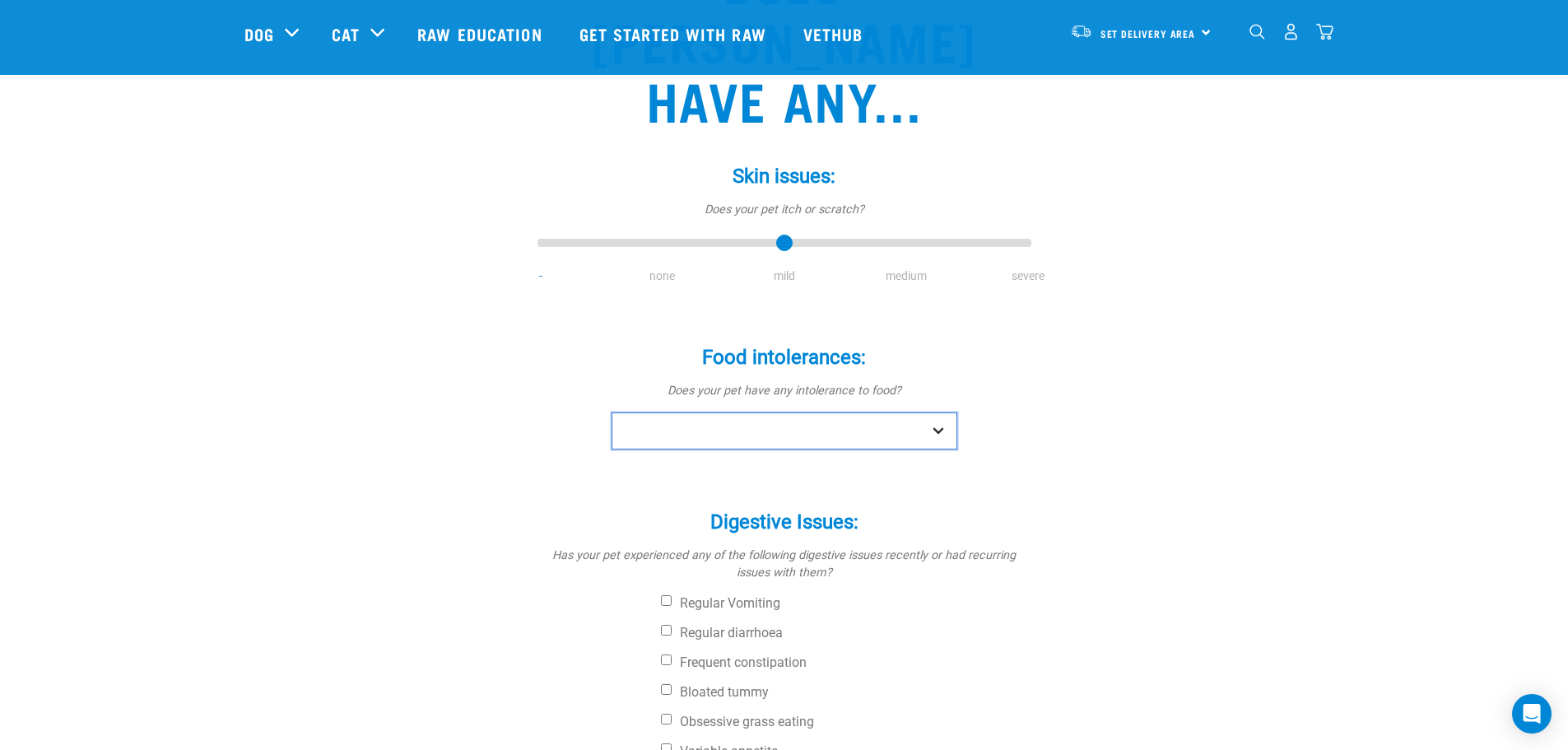
select select "no"
click at [612, 412] on select "No Yes" at bounding box center [784, 431] width 345 height 37
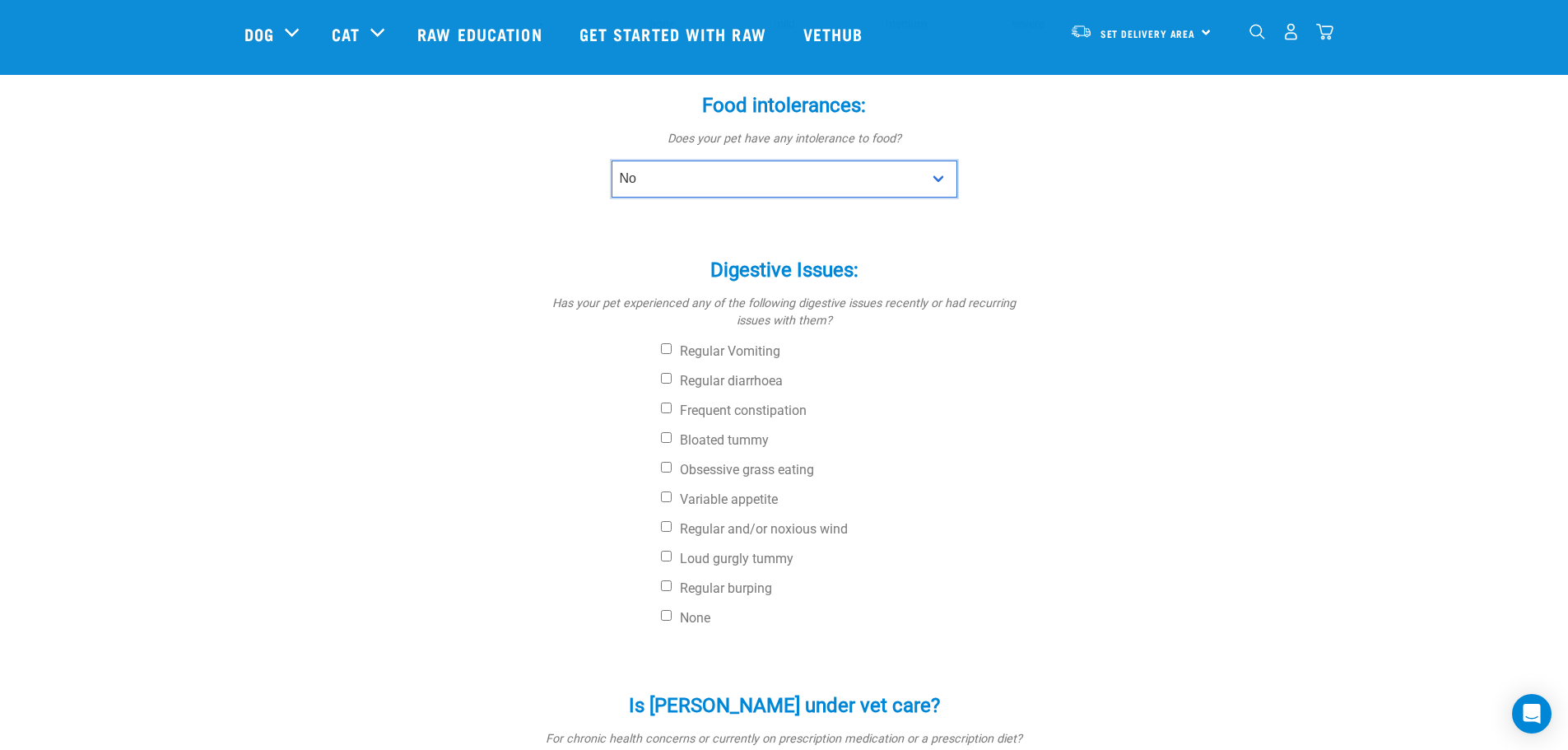
scroll to position [469, 0]
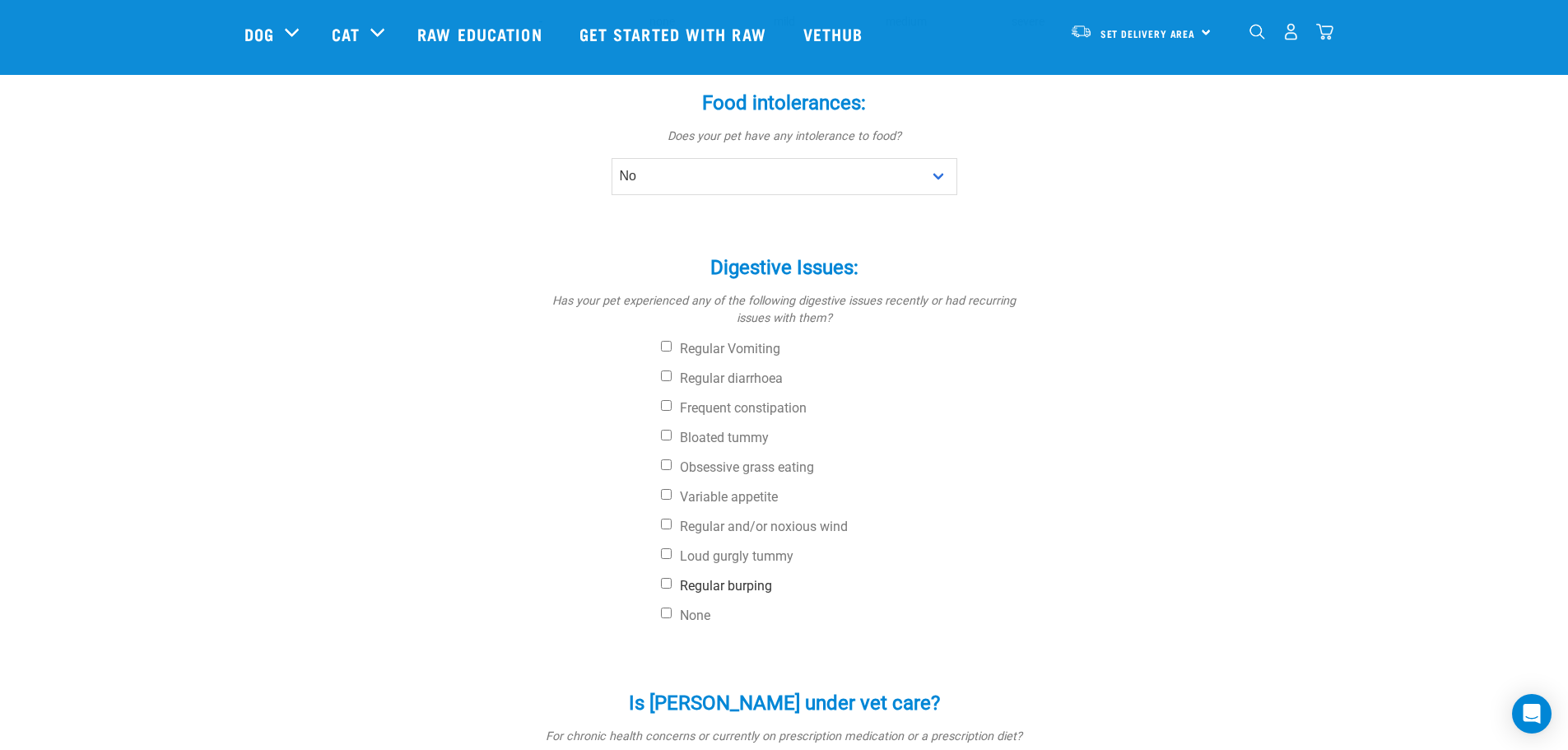
click at [665, 578] on input "Regular burping" at bounding box center [667, 583] width 10 height 10
checkbox input "true"
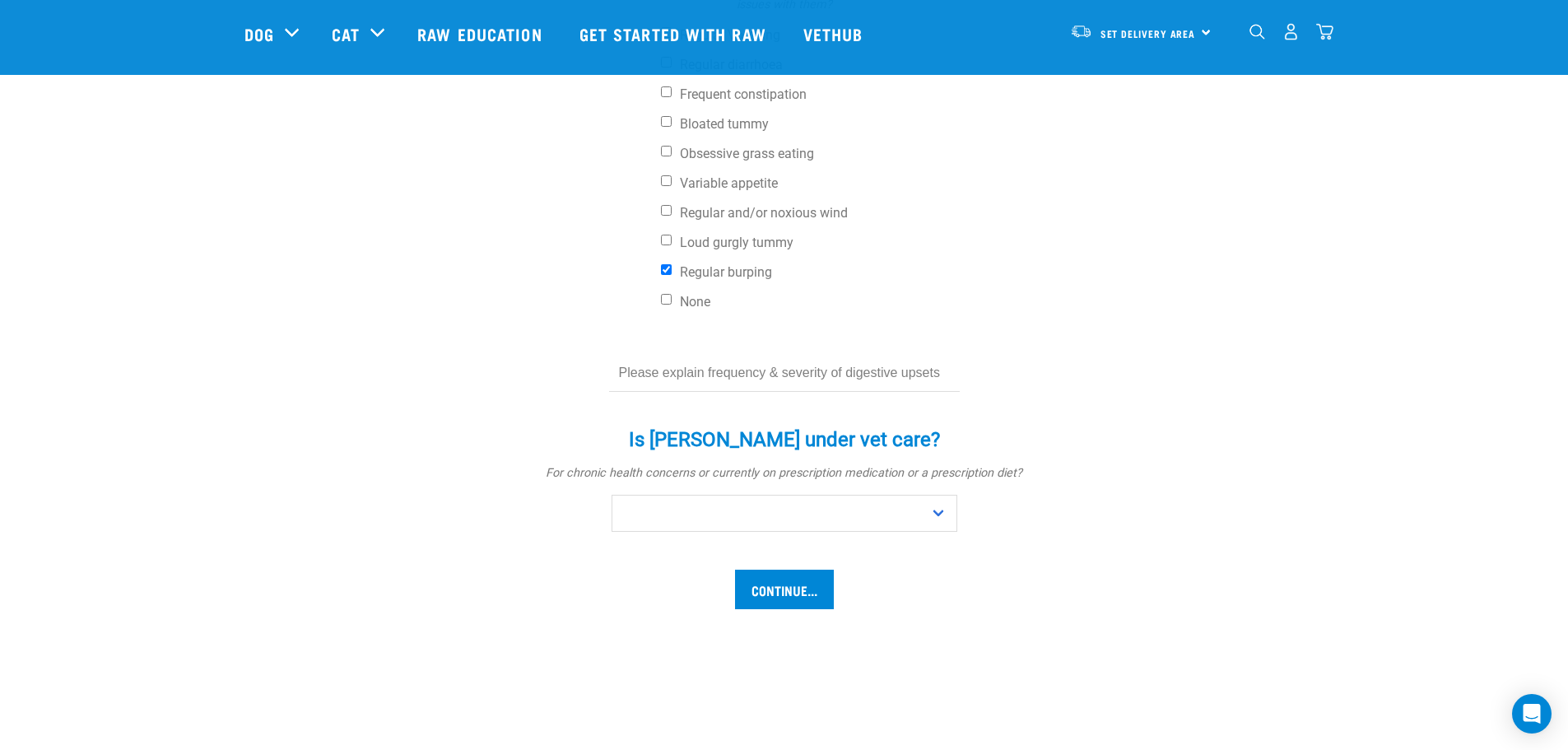
scroll to position [797, 0]
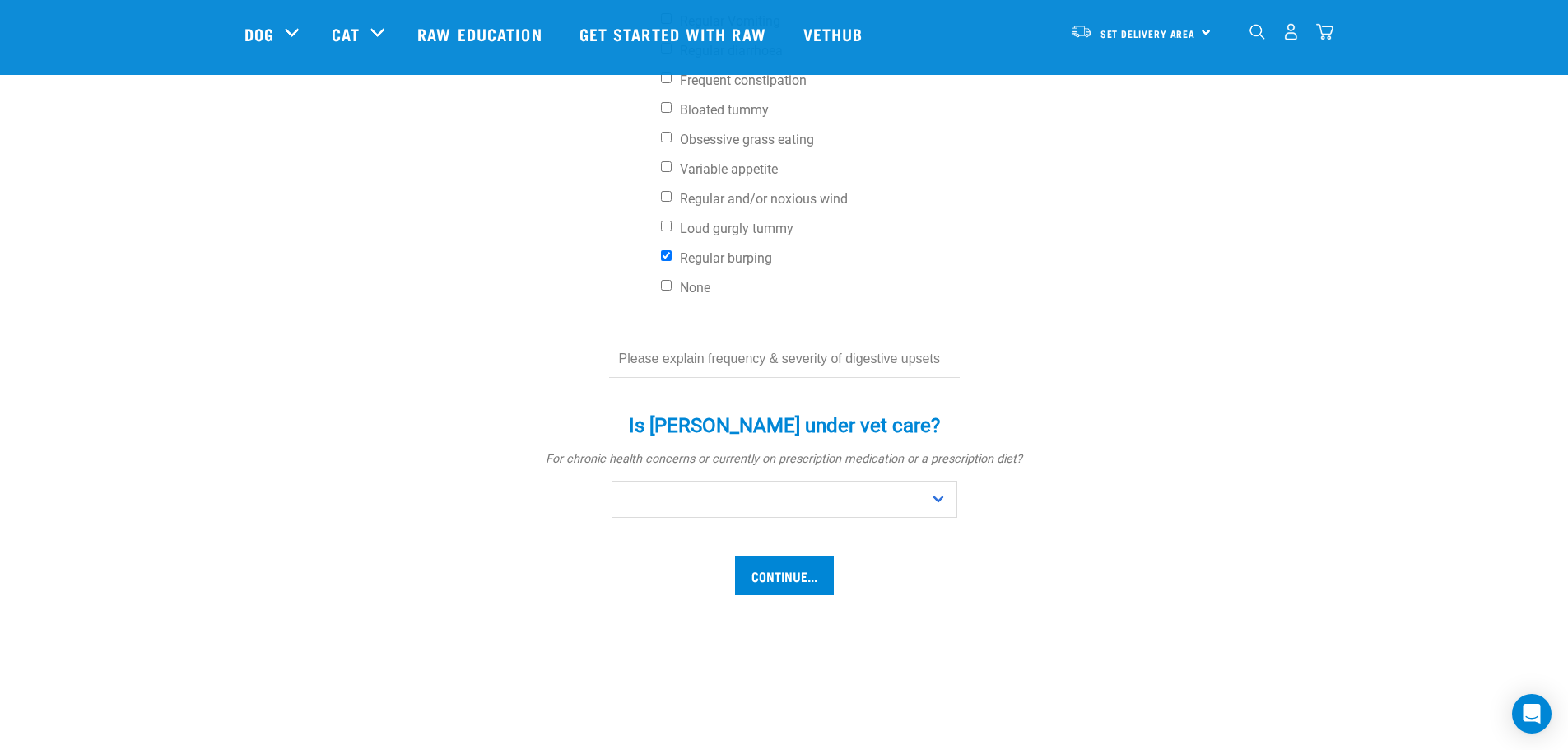
click at [758, 341] on input "text" at bounding box center [784, 359] width 351 height 37
click at [653, 341] on input "Nothimng major" at bounding box center [784, 359] width 351 height 37
type input "Nothing major"
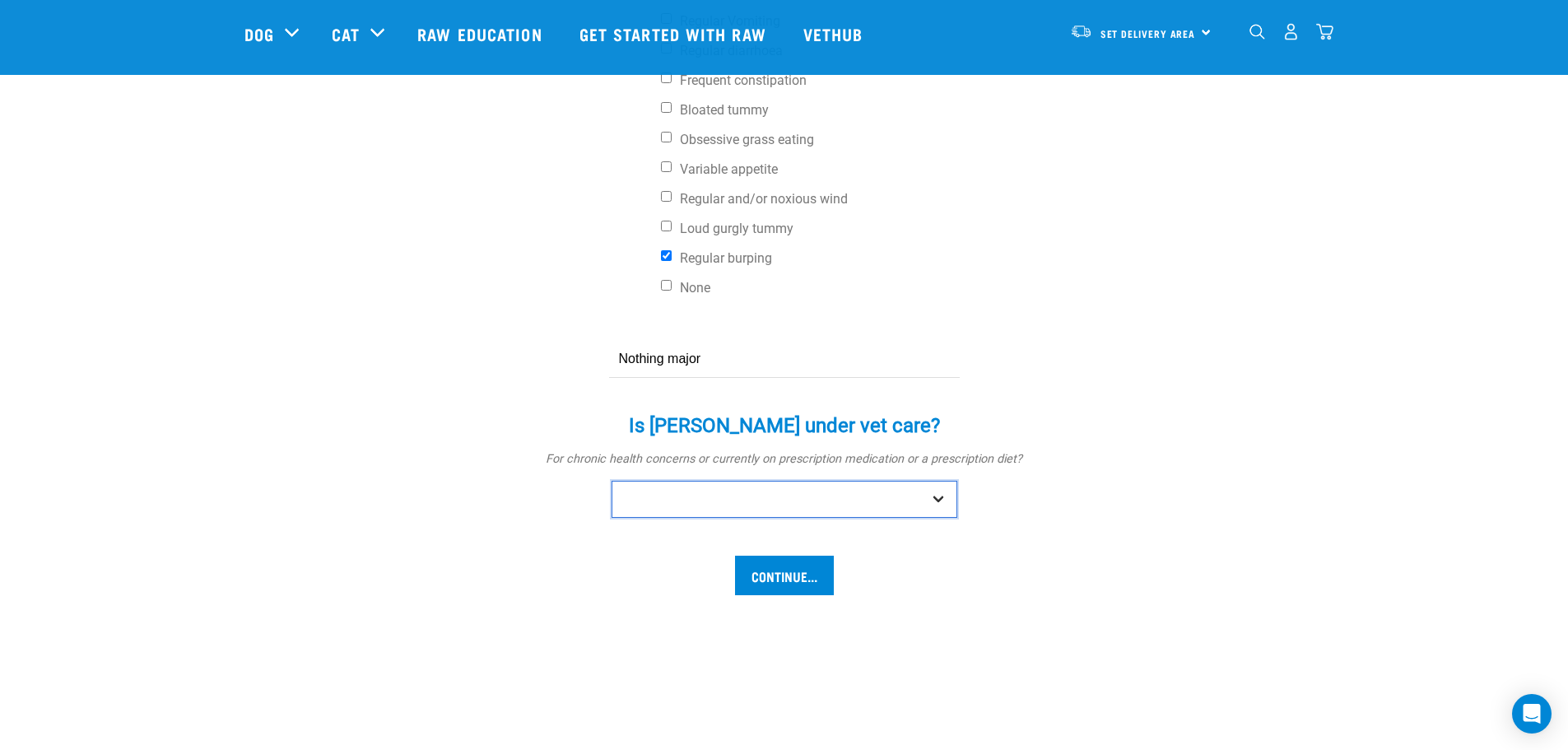
click at [793, 480] on select "No Yes" at bounding box center [784, 499] width 345 height 37
select select "no"
click at [612, 480] on select "No Yes" at bounding box center [784, 499] width 345 height 37
click at [773, 556] on input "Continue..." at bounding box center [785, 575] width 99 height 39
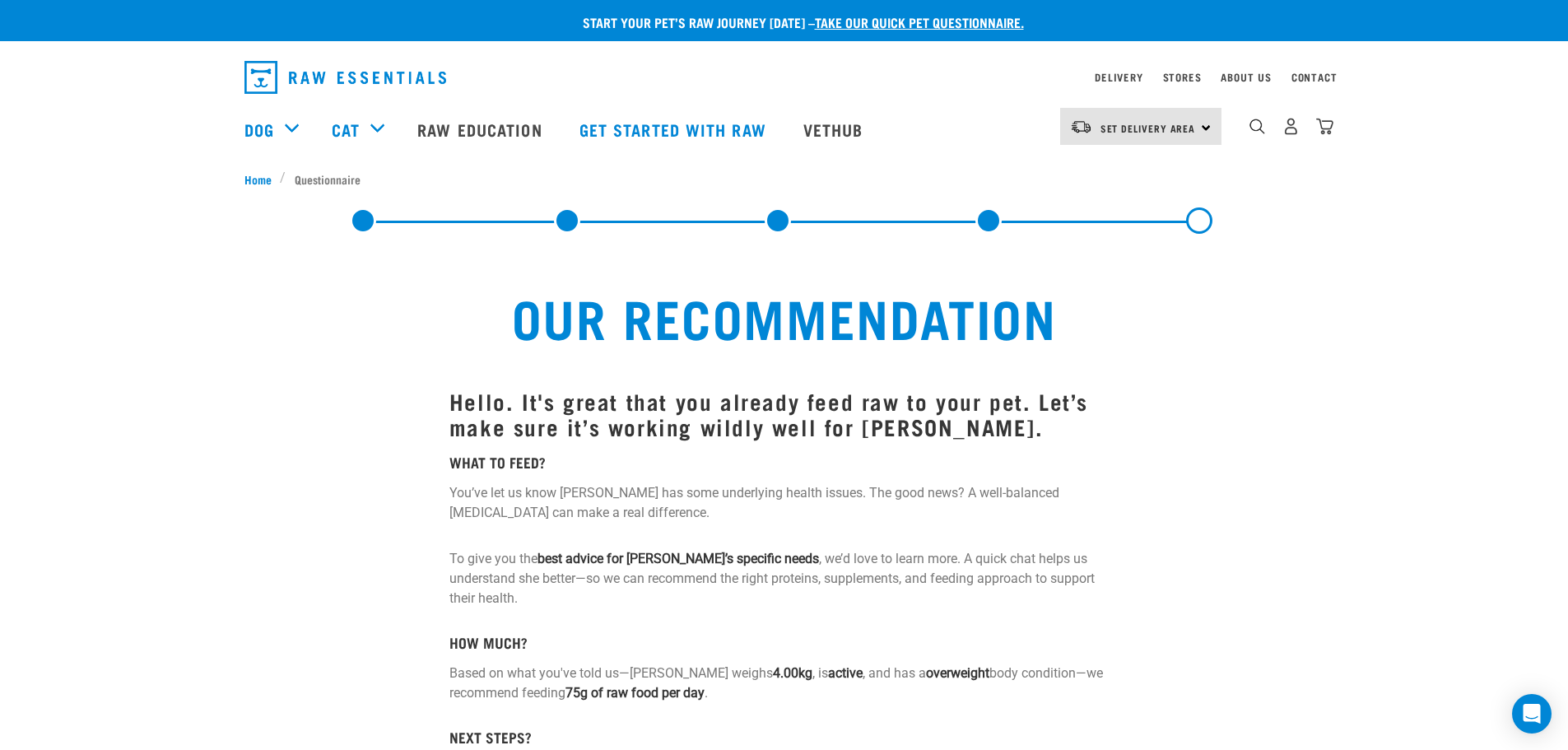
drag, startPoint x: 1566, startPoint y: 128, endPoint x: 1569, endPoint y: 175, distance: 47.1
